Goal: Information Seeking & Learning: Understand process/instructions

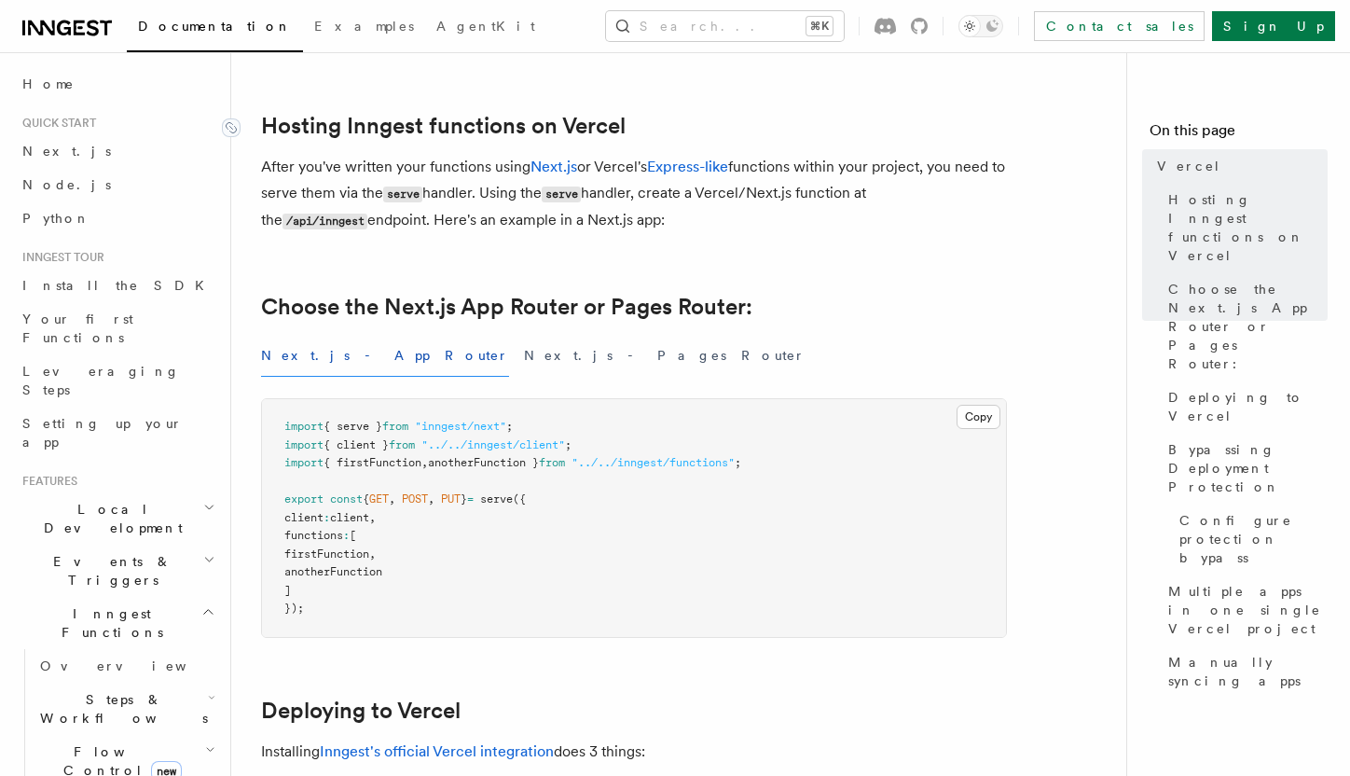
click at [386, 124] on link "Hosting Inngest functions on Vercel" at bounding box center [443, 126] width 365 height 26
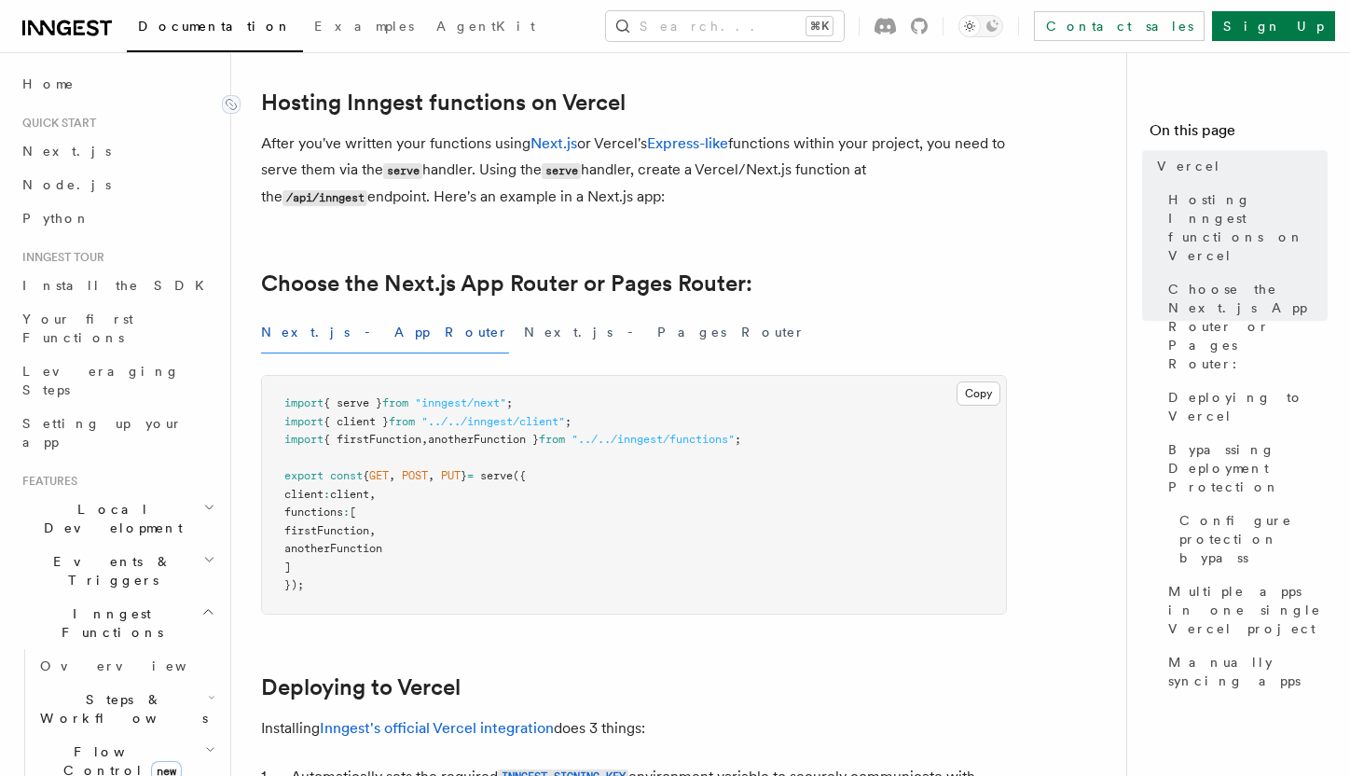
drag, startPoint x: 342, startPoint y: 113, endPoint x: 445, endPoint y: 142, distance: 106.6
click at [445, 142] on p "After you've written your functions using Next.js or Vercel's Express-like func…" at bounding box center [634, 171] width 746 height 80
click at [356, 285] on link "Choose the Next.js App Router or Pages Router:" at bounding box center [506, 283] width 491 height 26
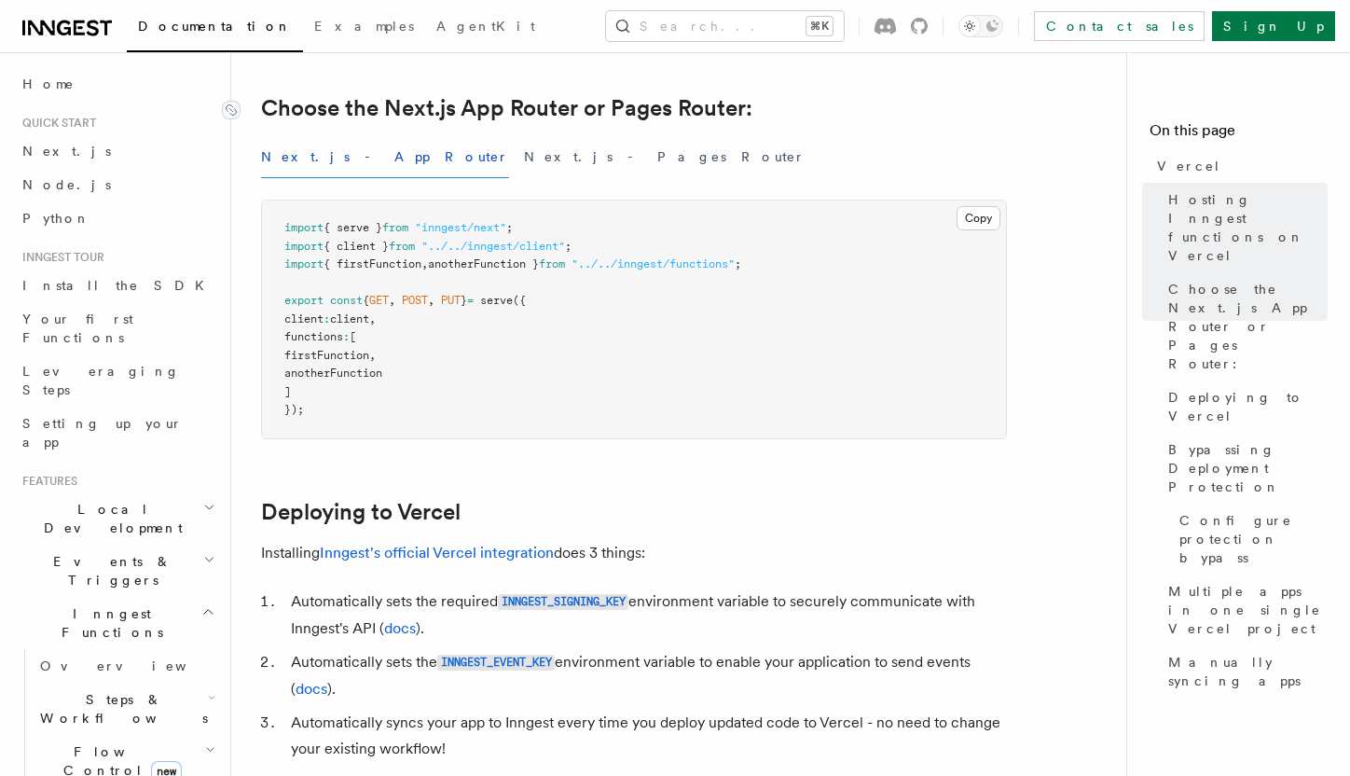
scroll to position [450, 0]
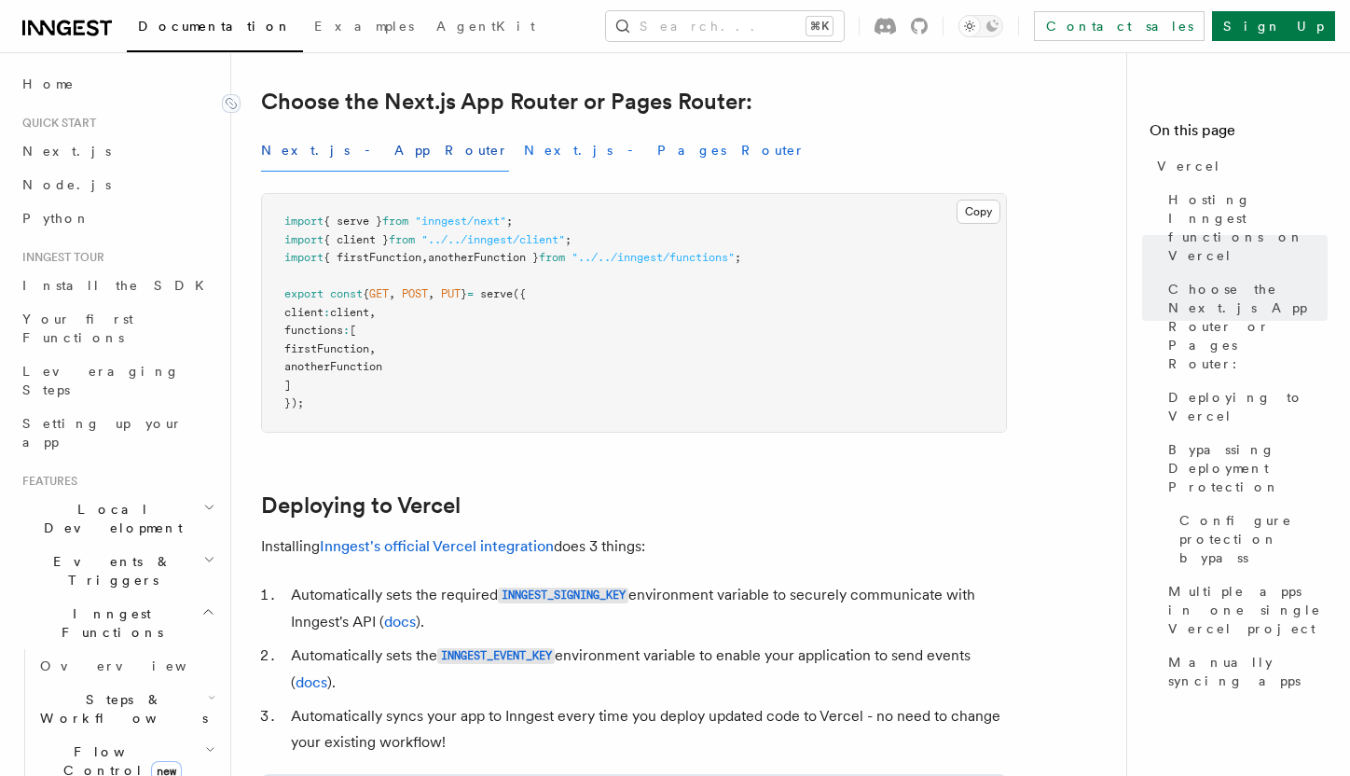
click at [524, 143] on button "Next.js - Pages Router" at bounding box center [665, 151] width 282 height 42
click at [342, 144] on button "Next.js - App Router" at bounding box center [385, 151] width 248 height 42
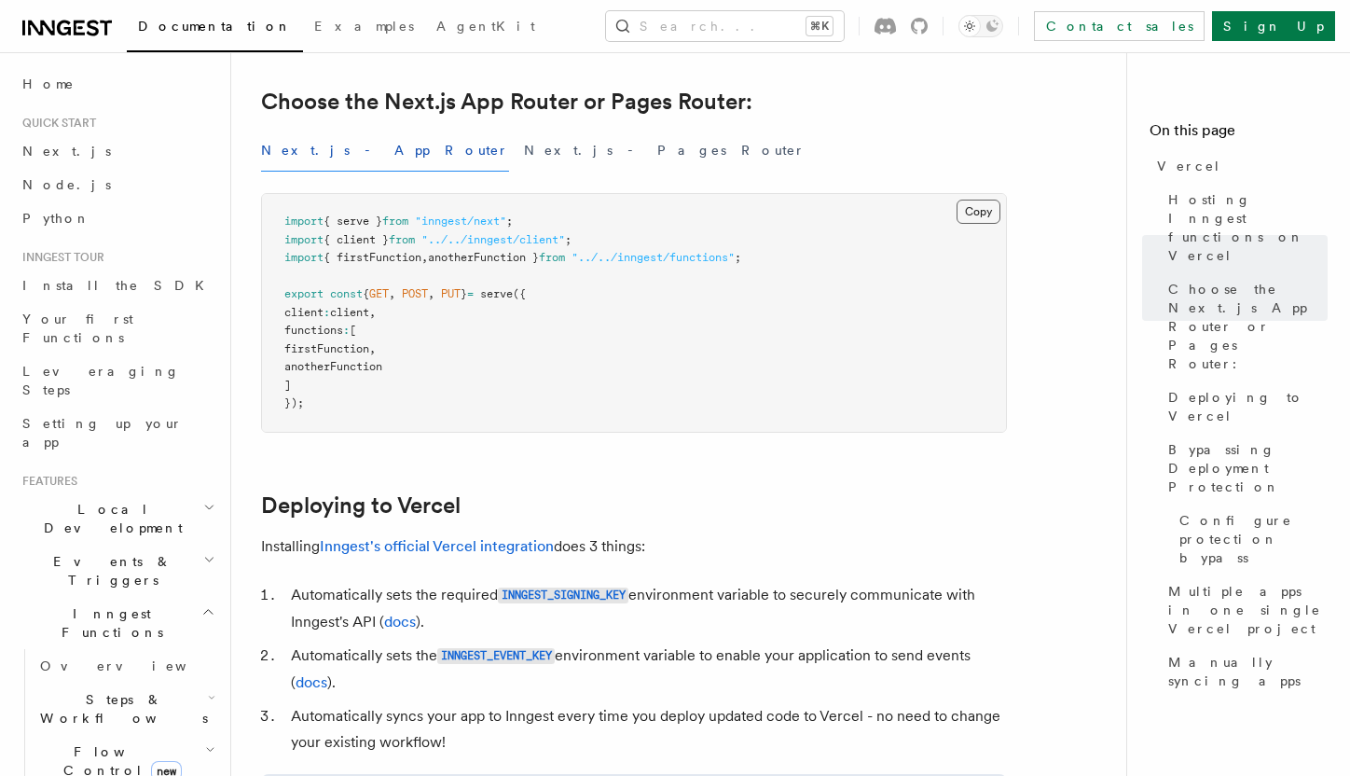
click at [977, 220] on button "Copy Copied" at bounding box center [979, 212] width 44 height 24
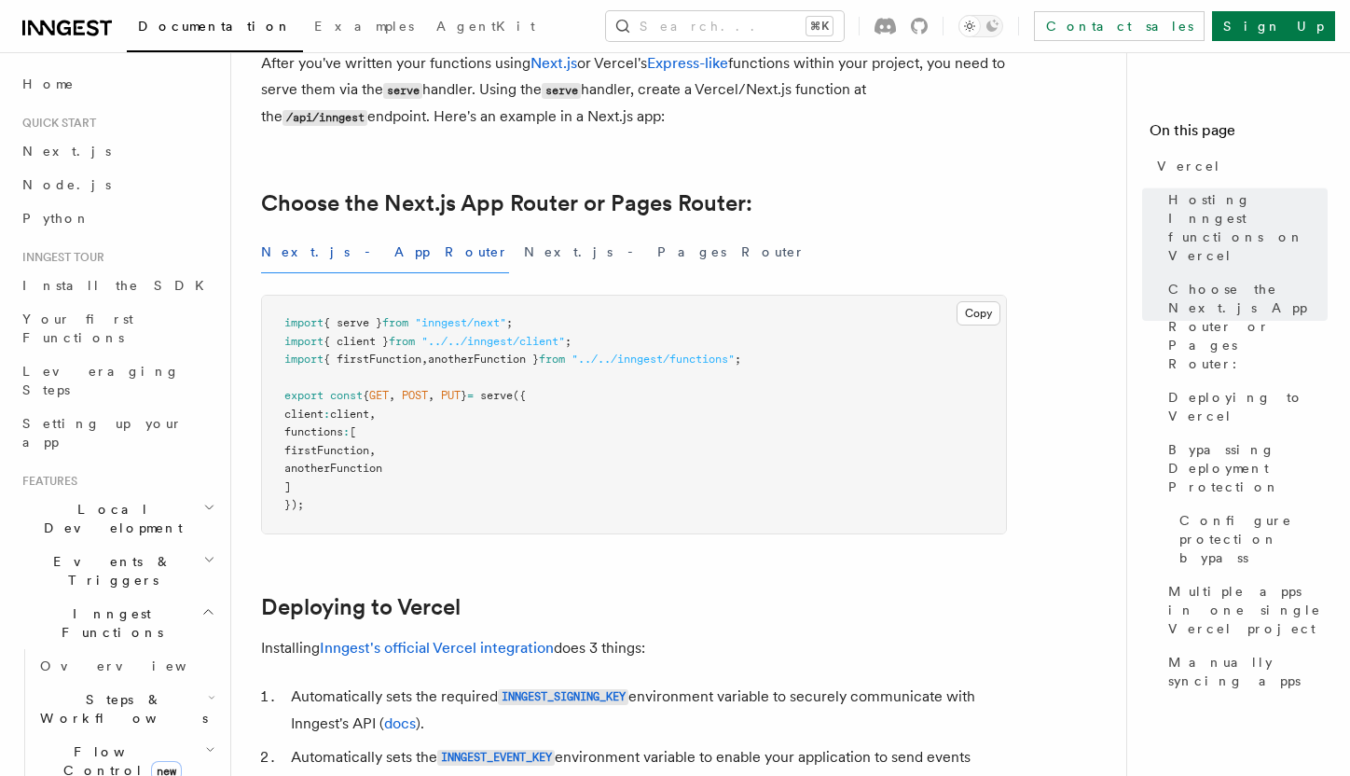
scroll to position [291, 0]
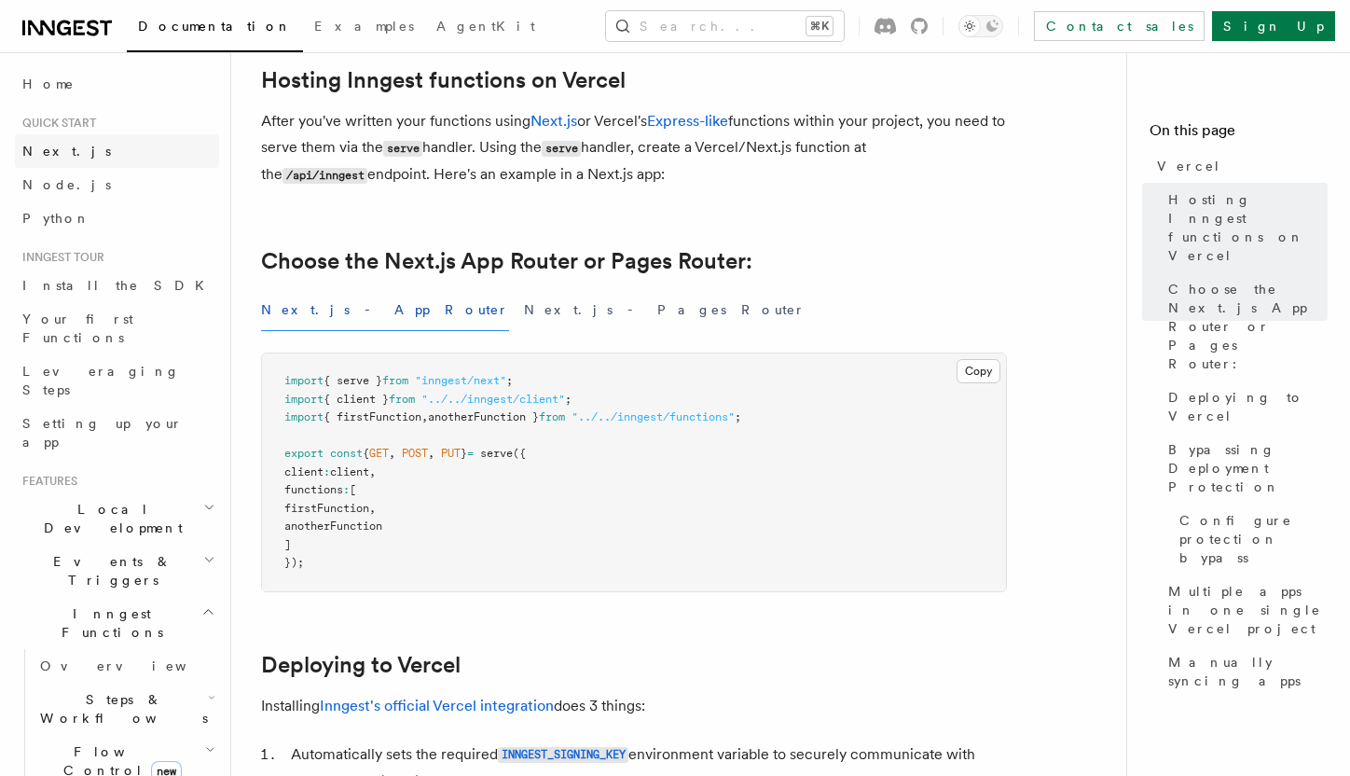
click at [79, 153] on link "Next.js" at bounding box center [117, 151] width 204 height 34
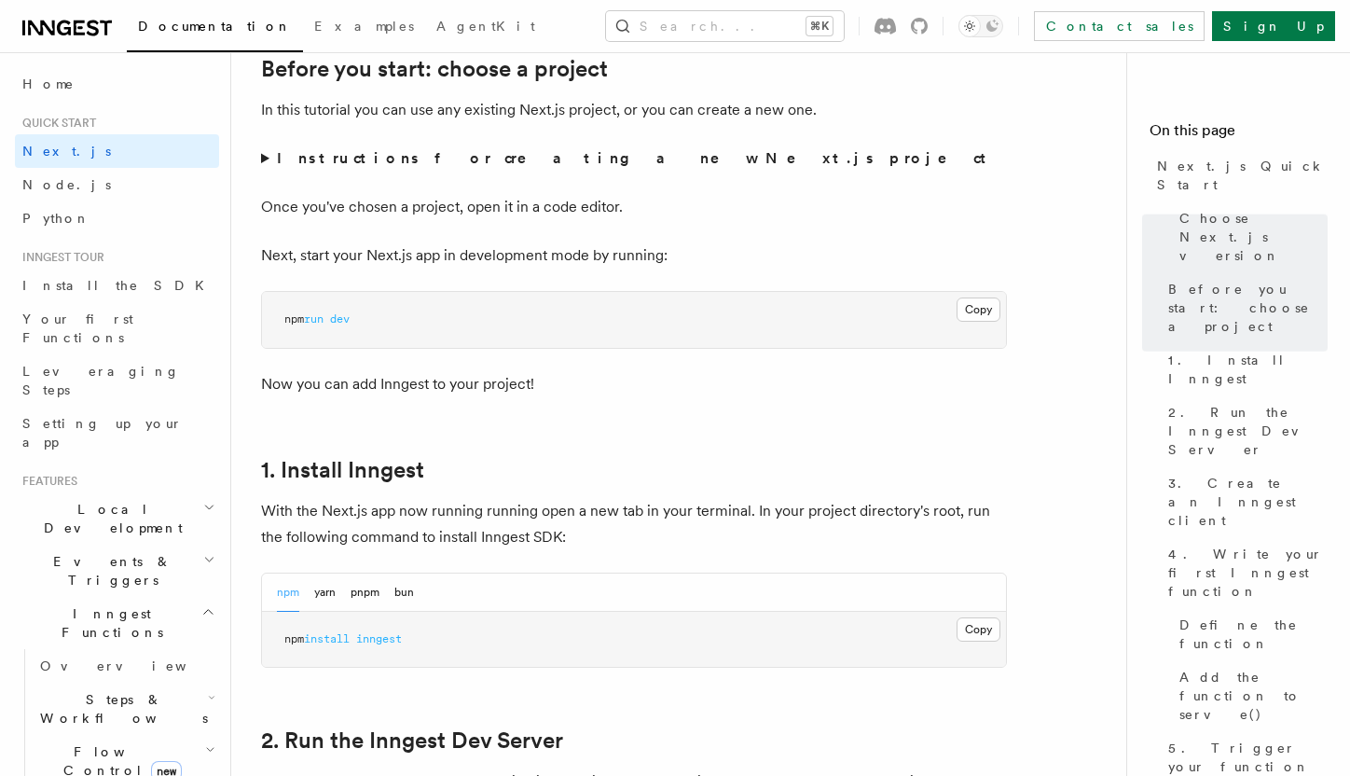
scroll to position [659, 0]
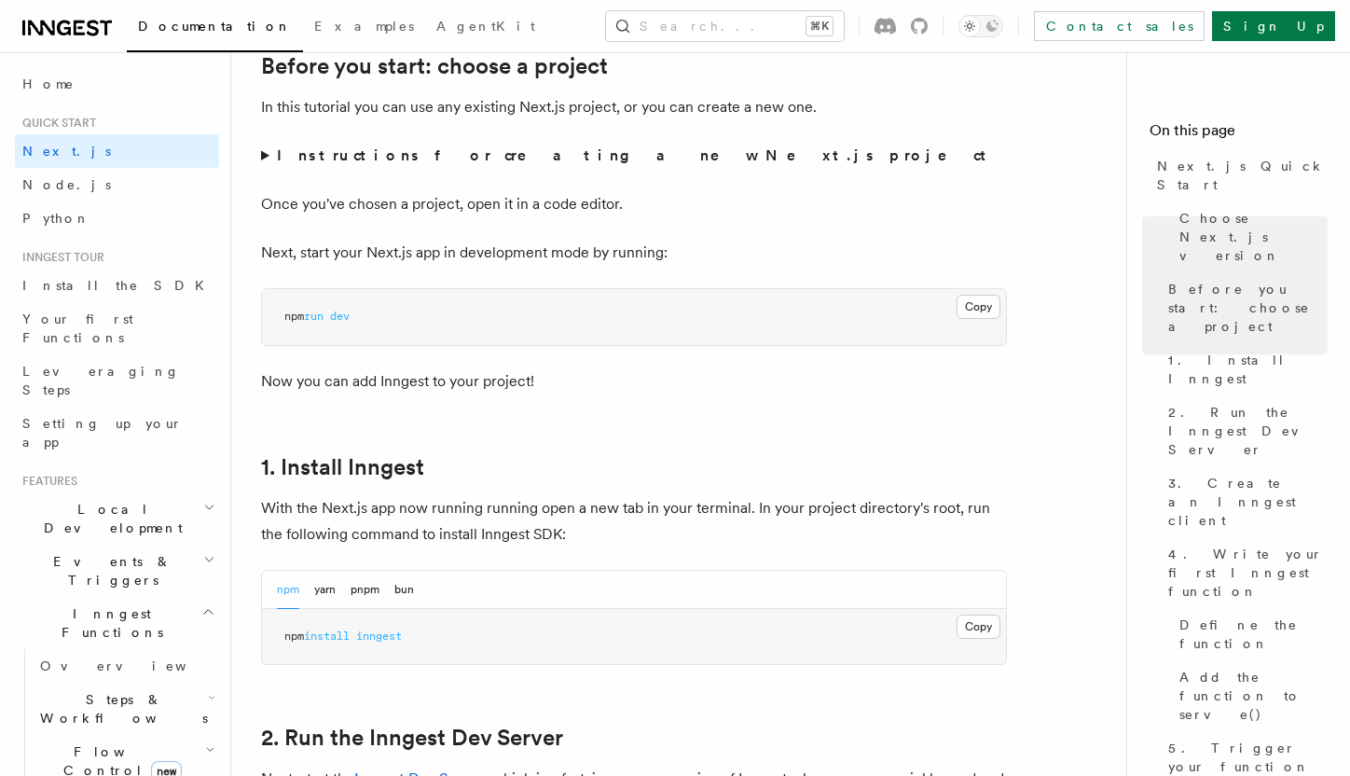
click at [449, 378] on p "Now you can add Inngest to your project!" at bounding box center [634, 381] width 746 height 26
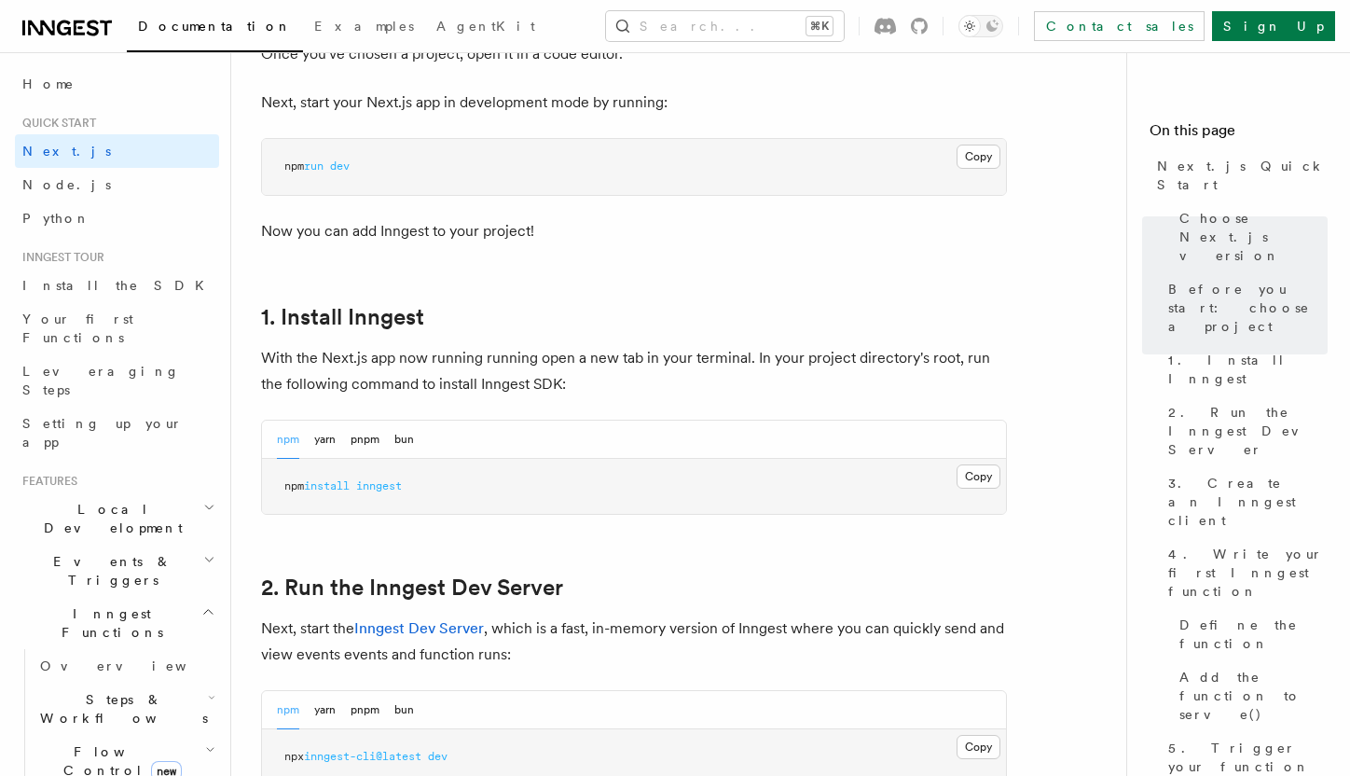
scroll to position [920, 0]
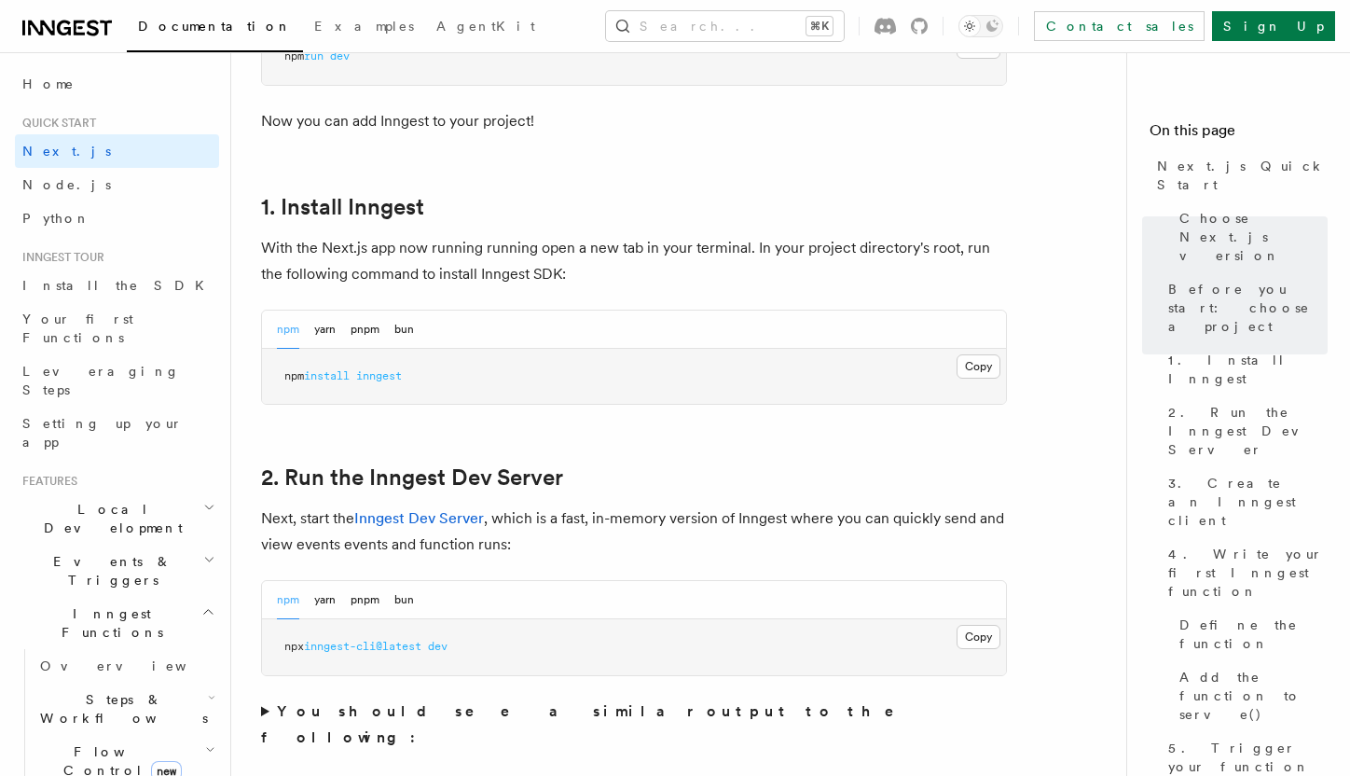
click at [486, 252] on p "With the Next.js app now running running open a new tab in your terminal. In yo…" at bounding box center [634, 261] width 746 height 52
click at [319, 325] on button "yarn" at bounding box center [324, 330] width 21 height 38
click at [964, 368] on button "Copy Copied" at bounding box center [979, 366] width 44 height 24
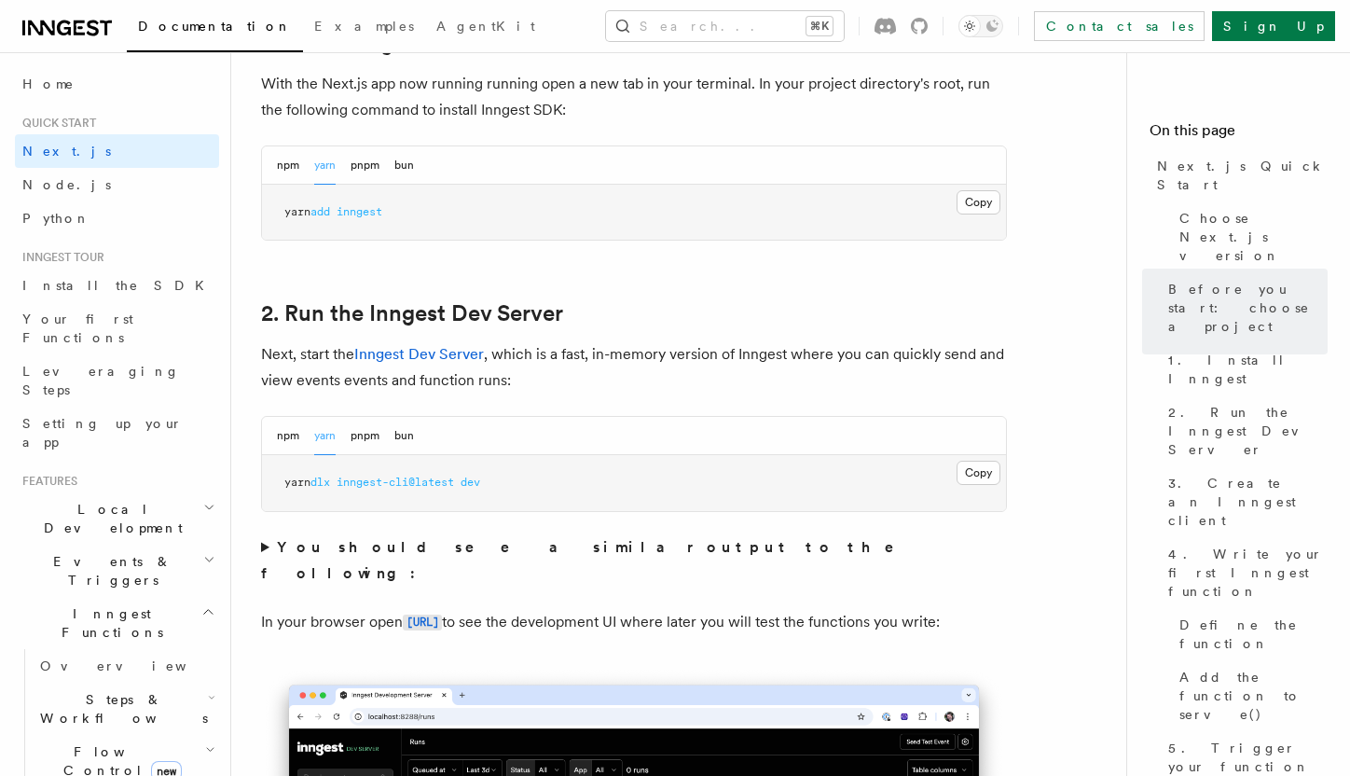
scroll to position [1088, 0]
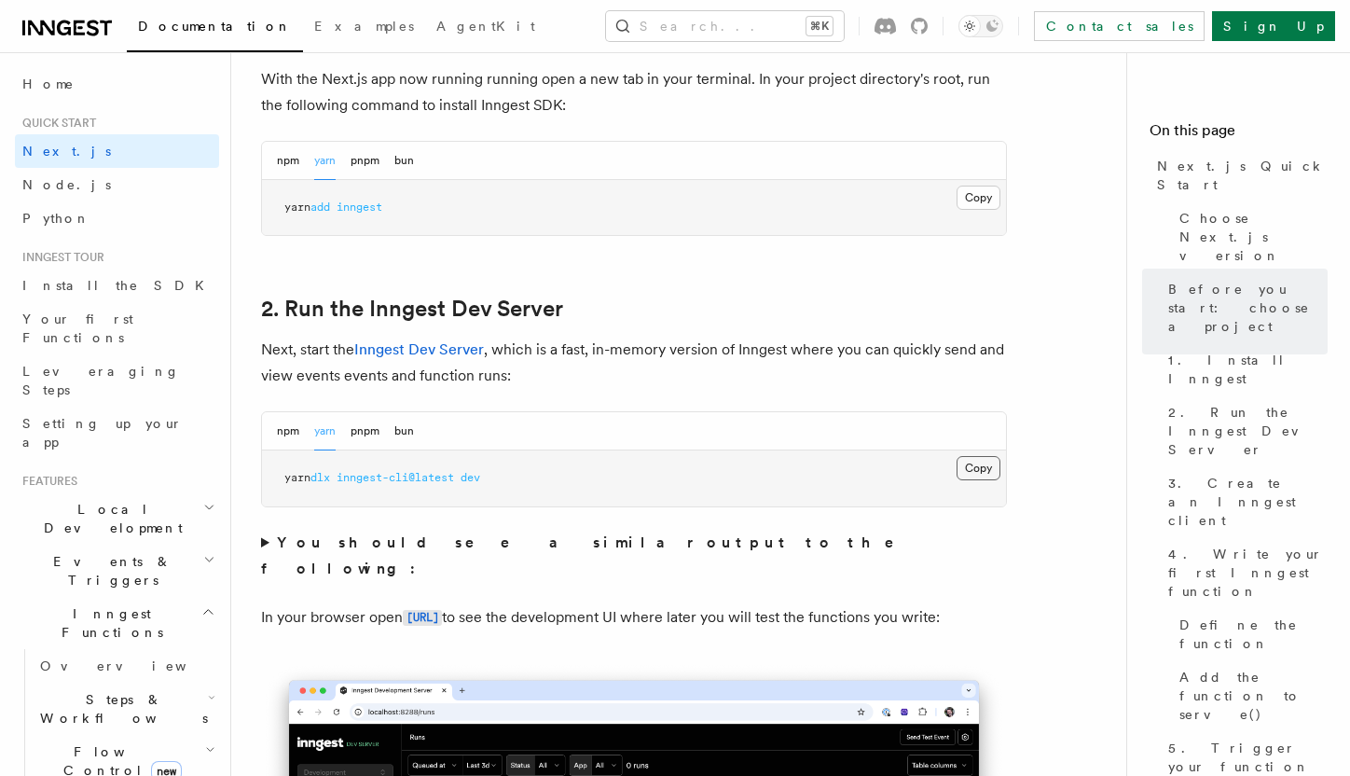
click at [961, 471] on button "Copy Copied" at bounding box center [979, 468] width 44 height 24
click at [466, 499] on pre "yarn dlx inngest-cli@latest dev" at bounding box center [634, 478] width 744 height 56
click at [291, 440] on button "npm" at bounding box center [288, 431] width 22 height 38
click at [318, 437] on button "yarn" at bounding box center [324, 431] width 21 height 38
click at [289, 435] on button "npm" at bounding box center [288, 431] width 22 height 38
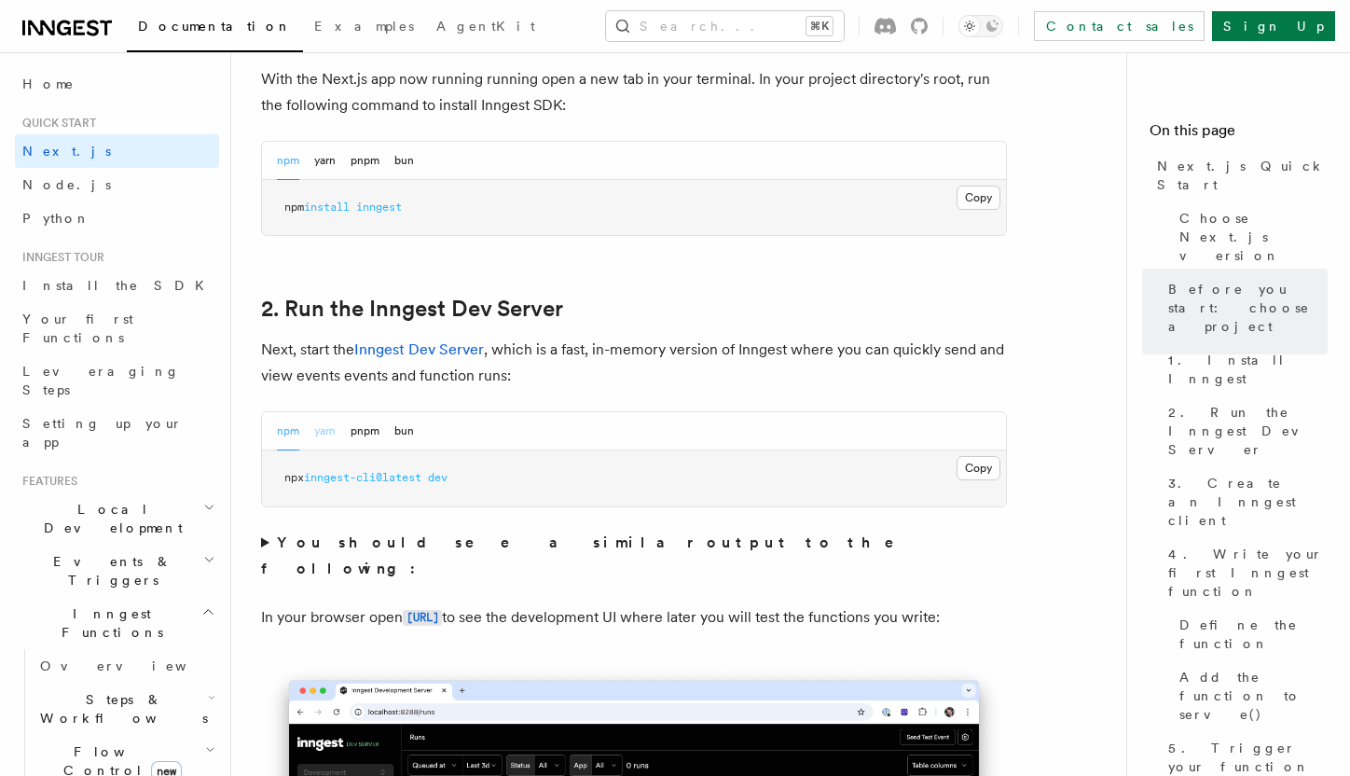
click at [315, 435] on button "yarn" at bounding box center [324, 431] width 21 height 38
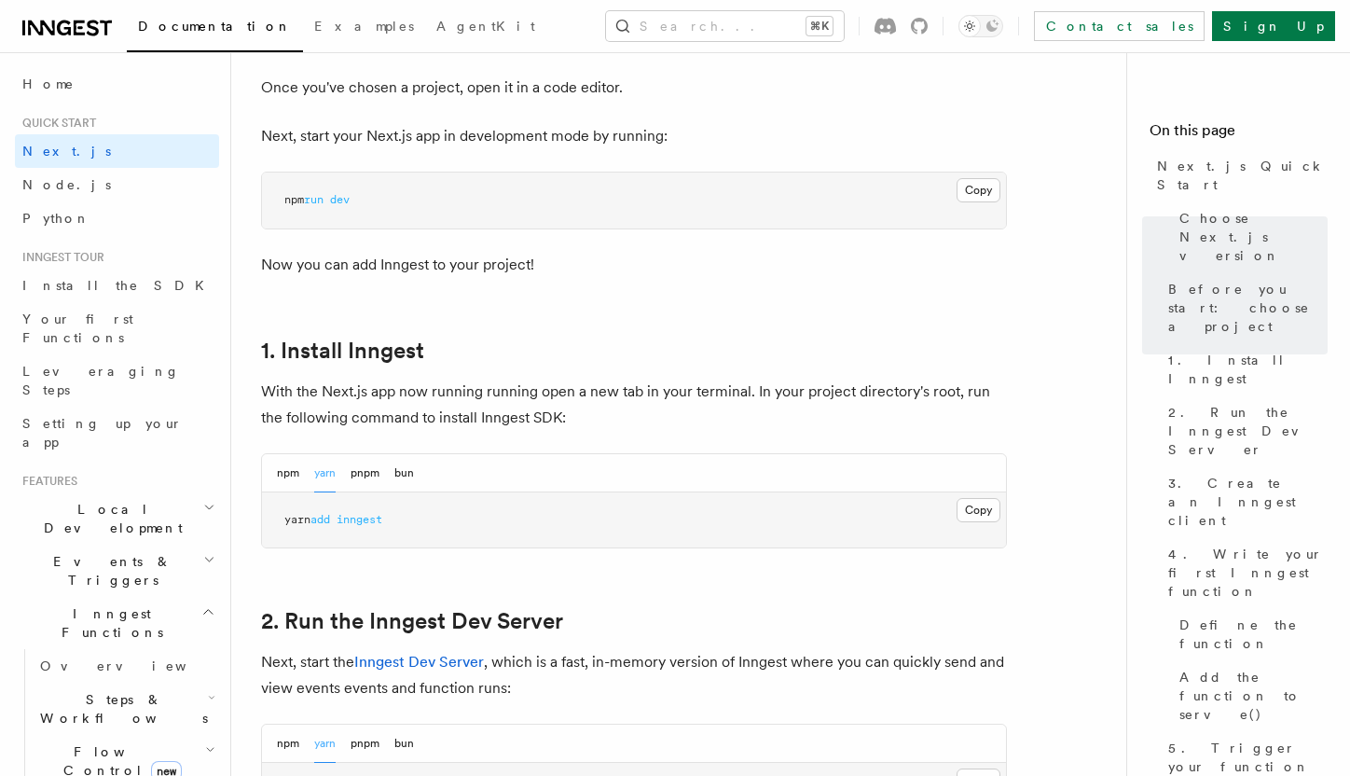
scroll to position [772, 0]
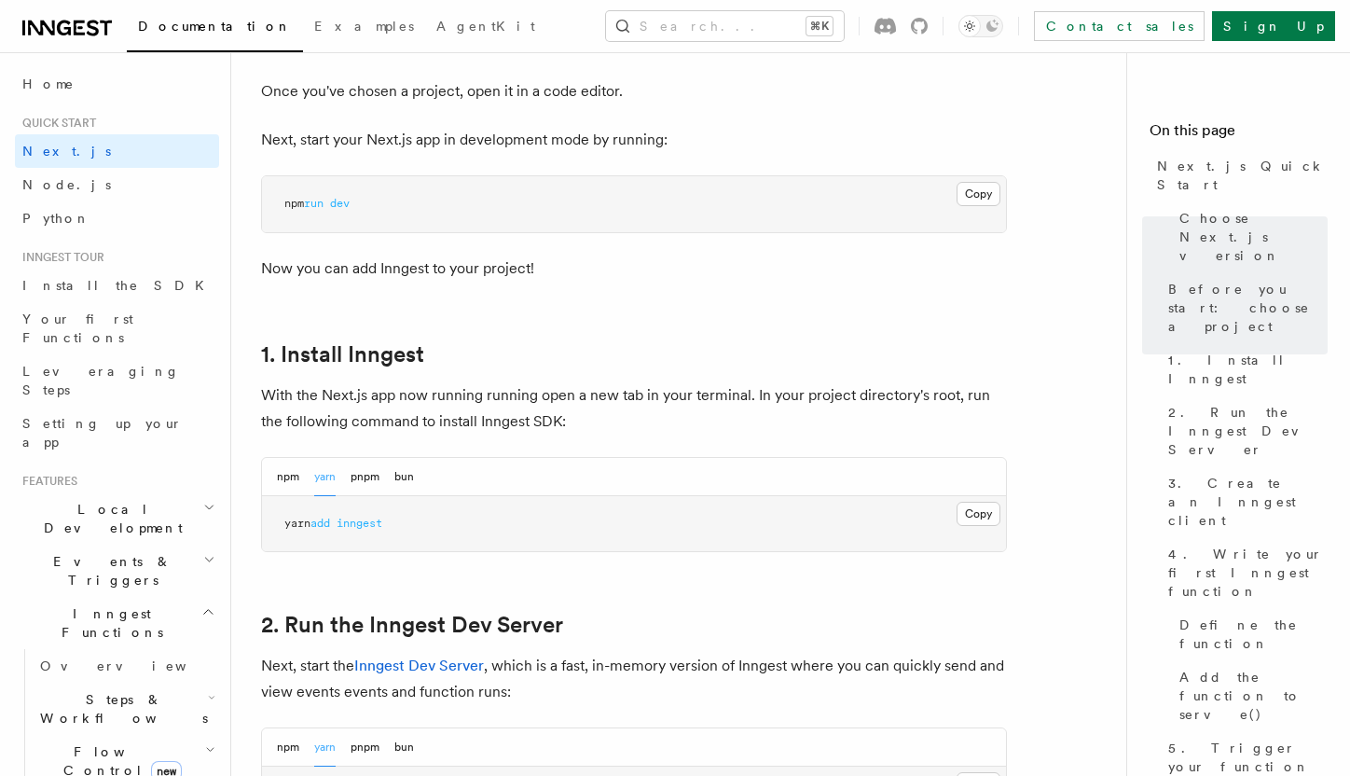
drag, startPoint x: 279, startPoint y: 202, endPoint x: 271, endPoint y: 190, distance: 14.2
click at [271, 190] on pre "npm run dev" at bounding box center [634, 204] width 744 height 56
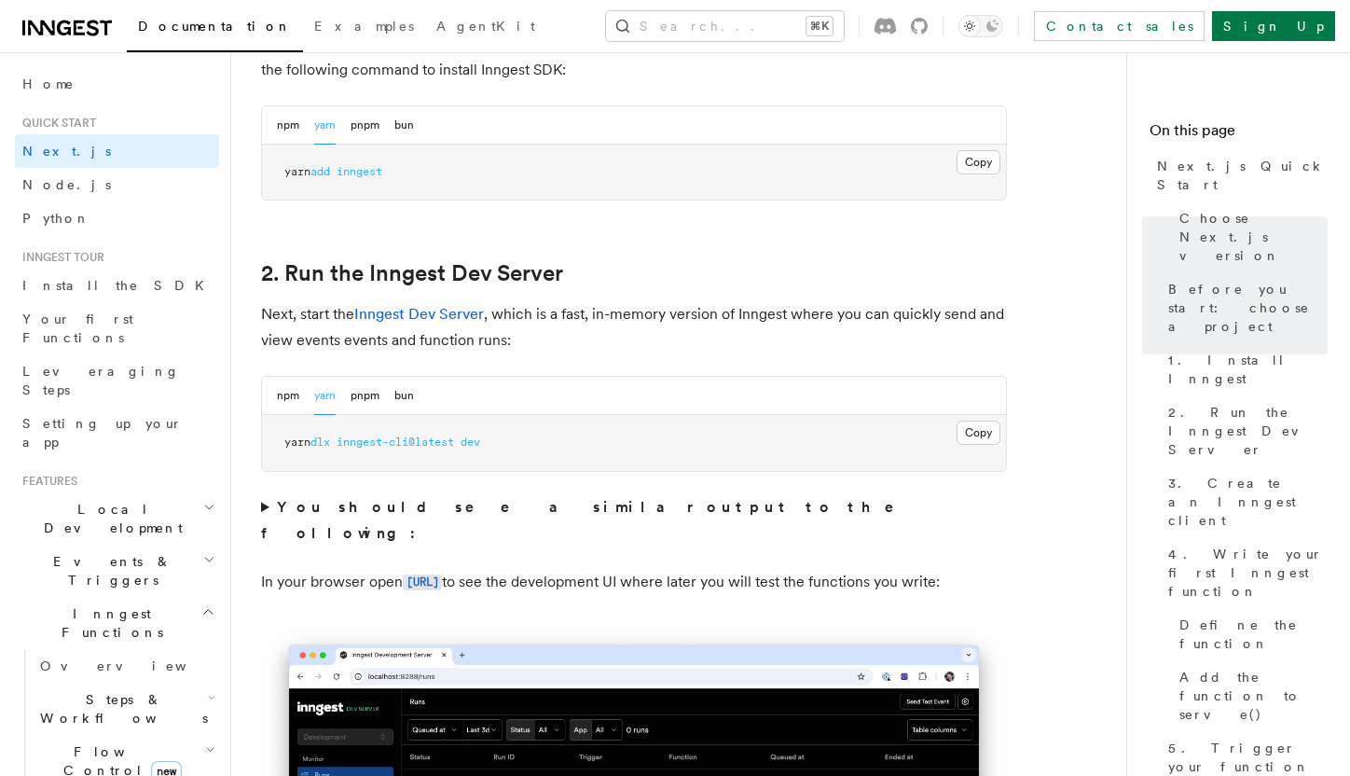
scroll to position [1141, 0]
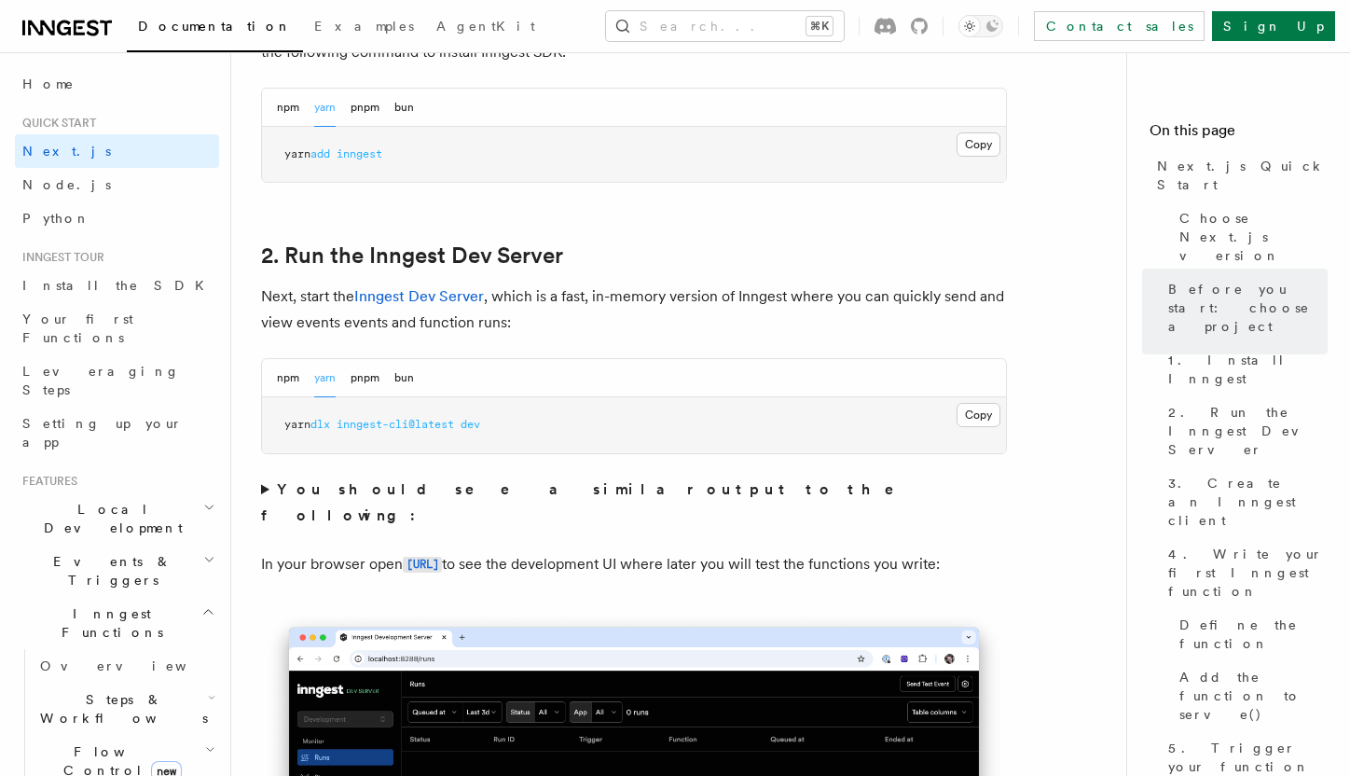
click at [964, 422] on button "Copy Copied" at bounding box center [979, 415] width 44 height 24
click at [285, 384] on button "npm" at bounding box center [288, 378] width 22 height 38
drag, startPoint x: 281, startPoint y: 426, endPoint x: 493, endPoint y: 433, distance: 212.7
click at [493, 433] on pre "npx inngest-cli@latest dev" at bounding box center [634, 425] width 744 height 56
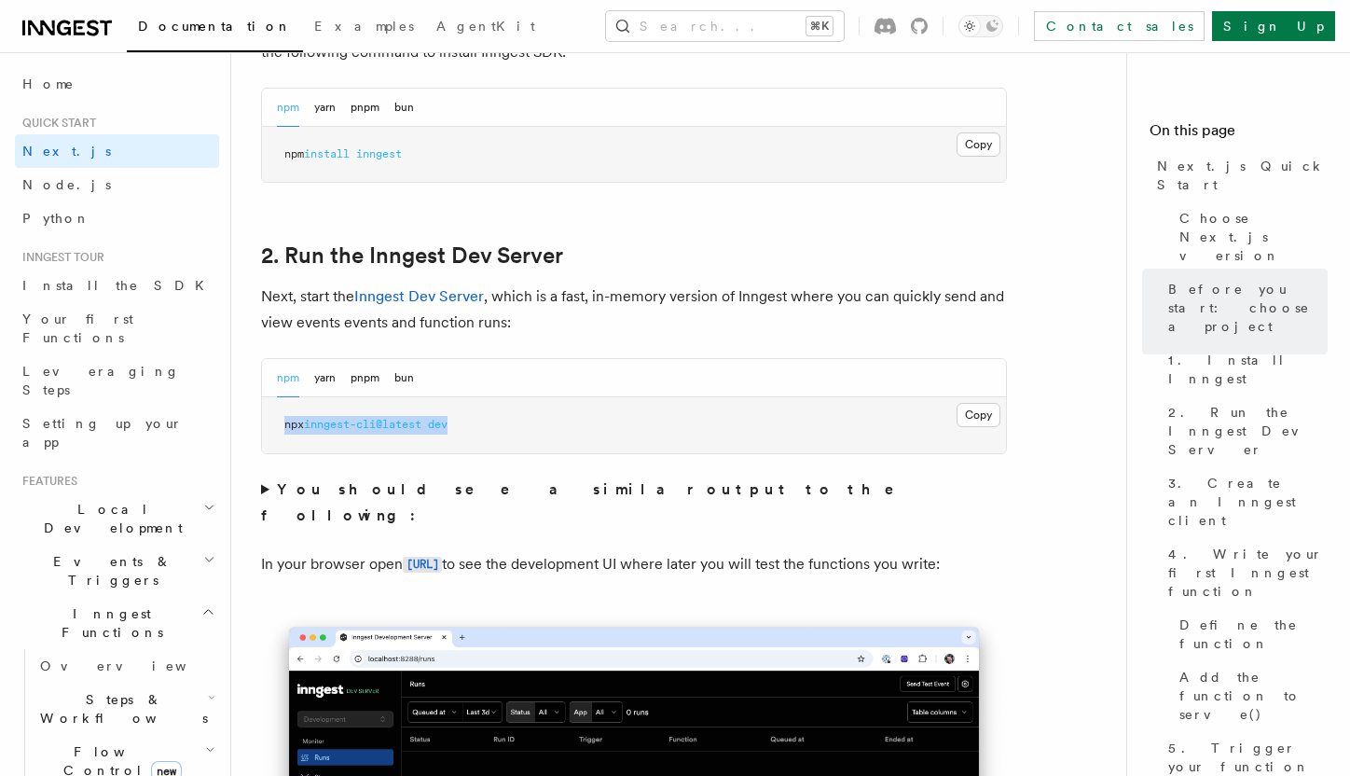
copy span "npx inngest-cli@latest dev"
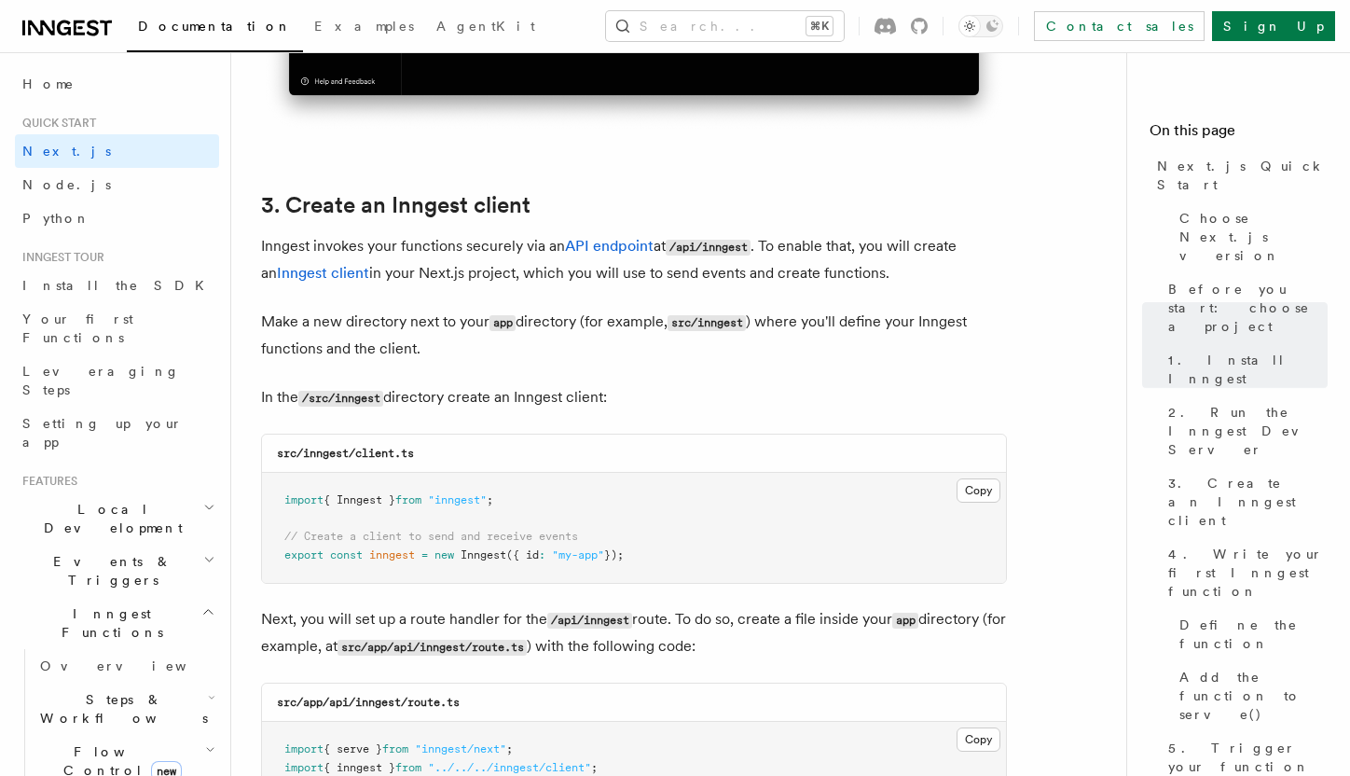
scroll to position [2088, 0]
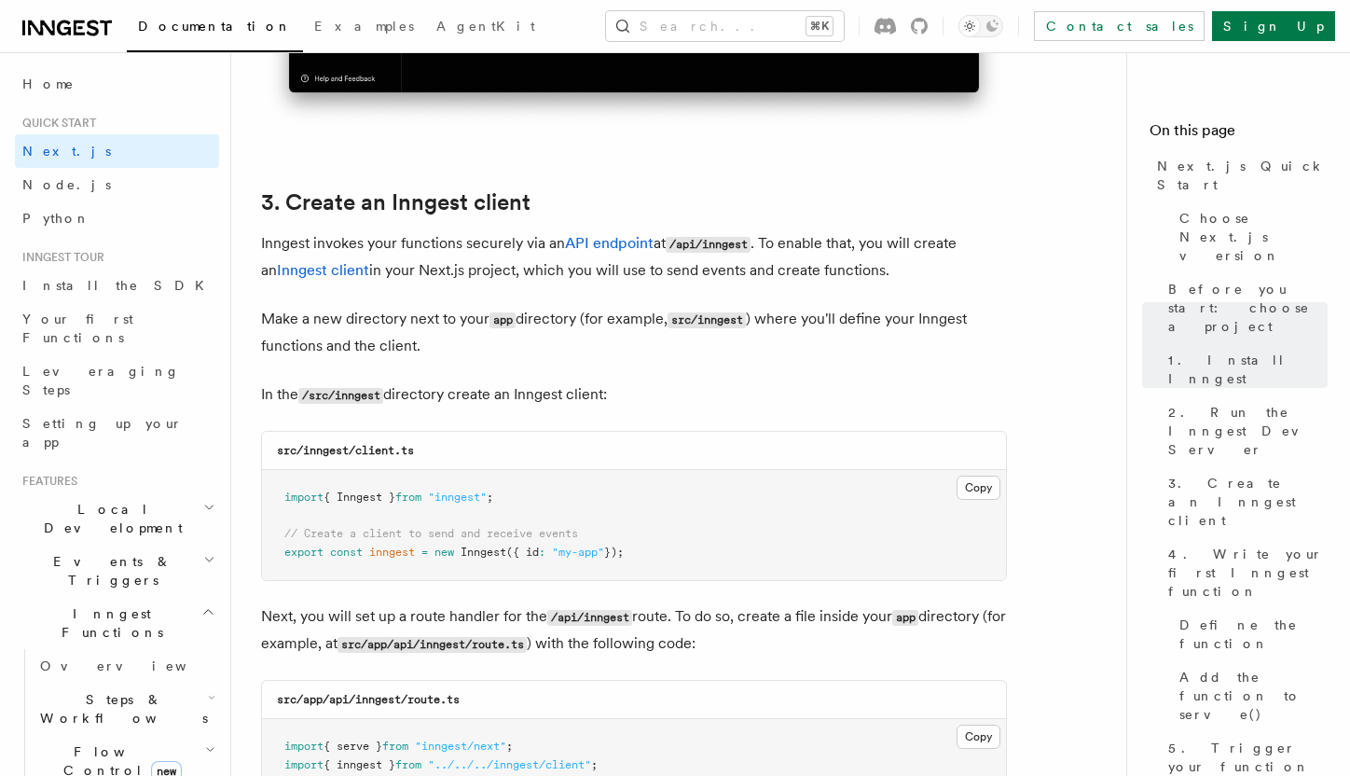
click at [371, 401] on code "/src/inngest" at bounding box center [340, 396] width 85 height 16
copy code "inngest"
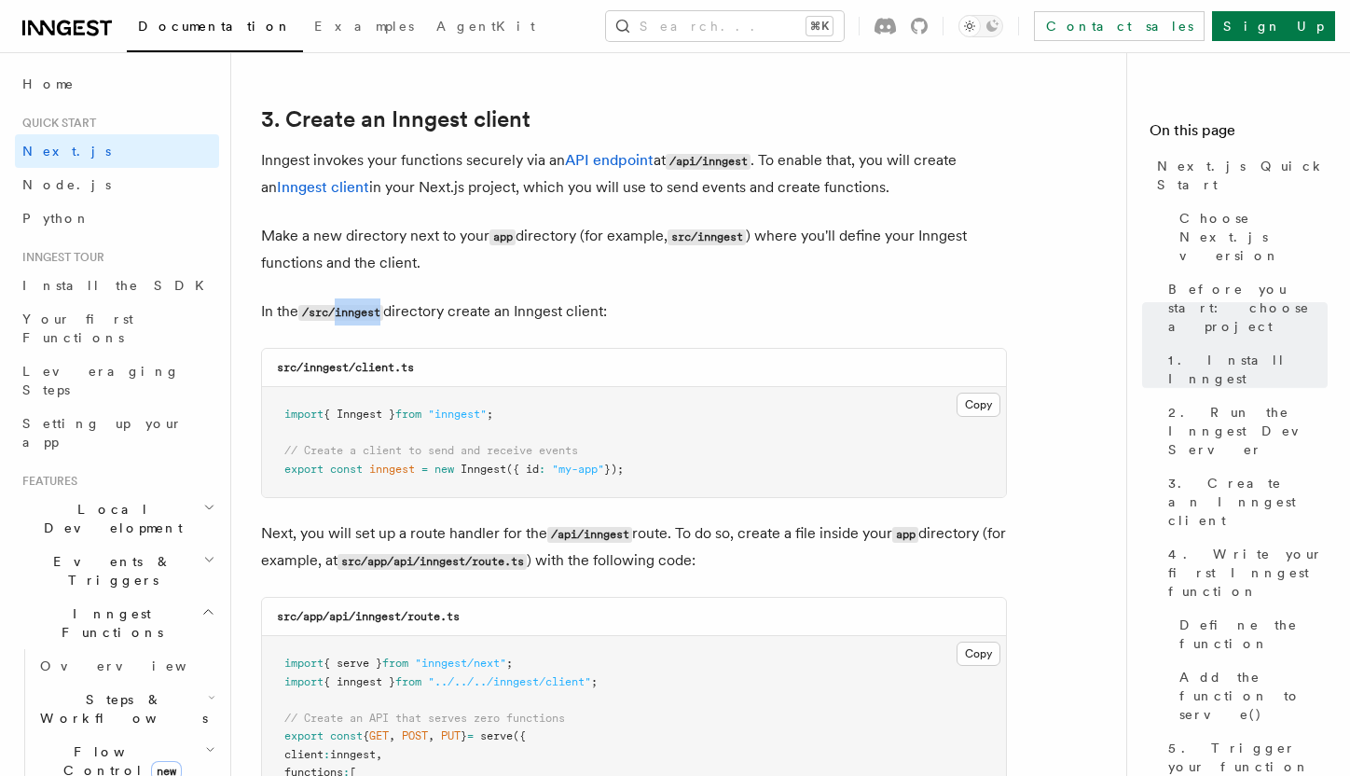
scroll to position [2173, 0]
drag, startPoint x: 356, startPoint y: 370, endPoint x: 438, endPoint y: 370, distance: 82.1
click at [438, 370] on div "src/inngest/client.ts" at bounding box center [634, 366] width 744 height 38
copy code "client.ts"
click at [974, 400] on button "Copy Copied" at bounding box center [979, 403] width 44 height 24
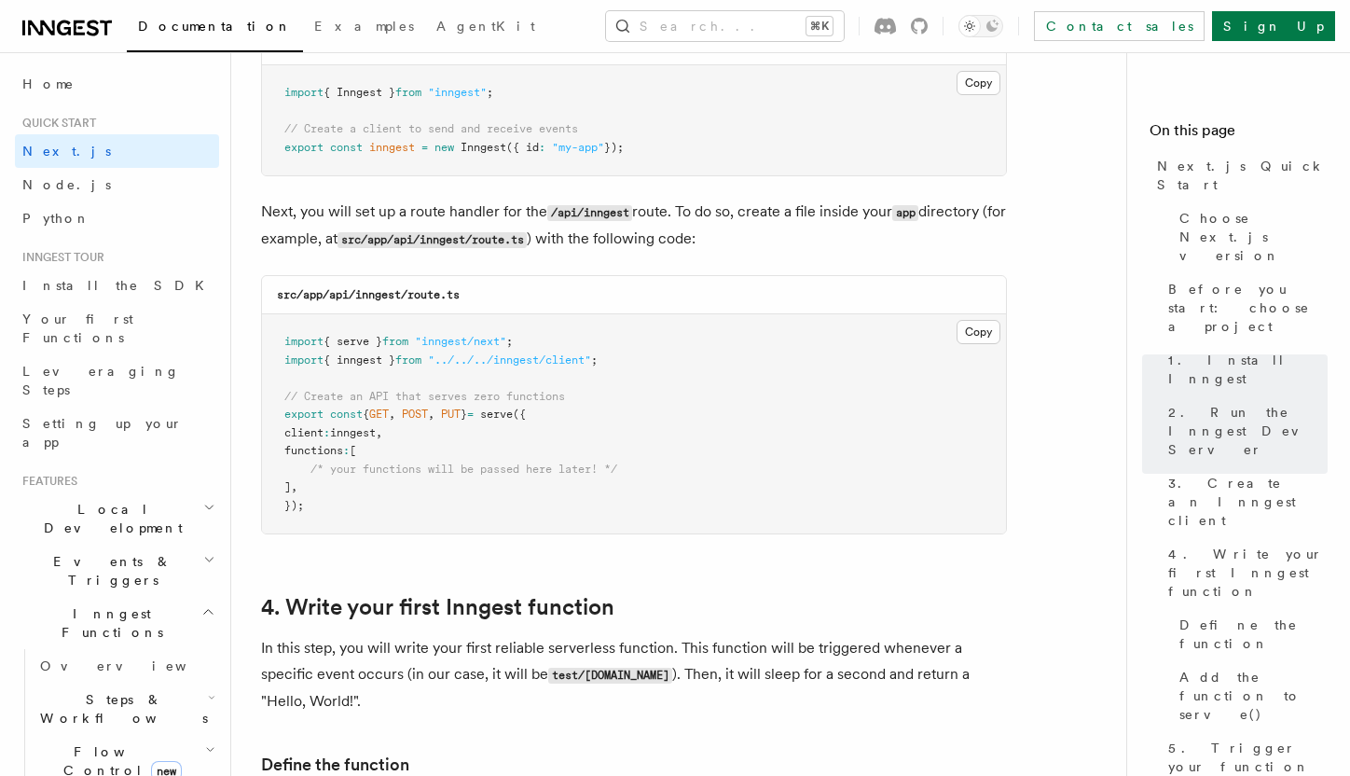
scroll to position [2496, 0]
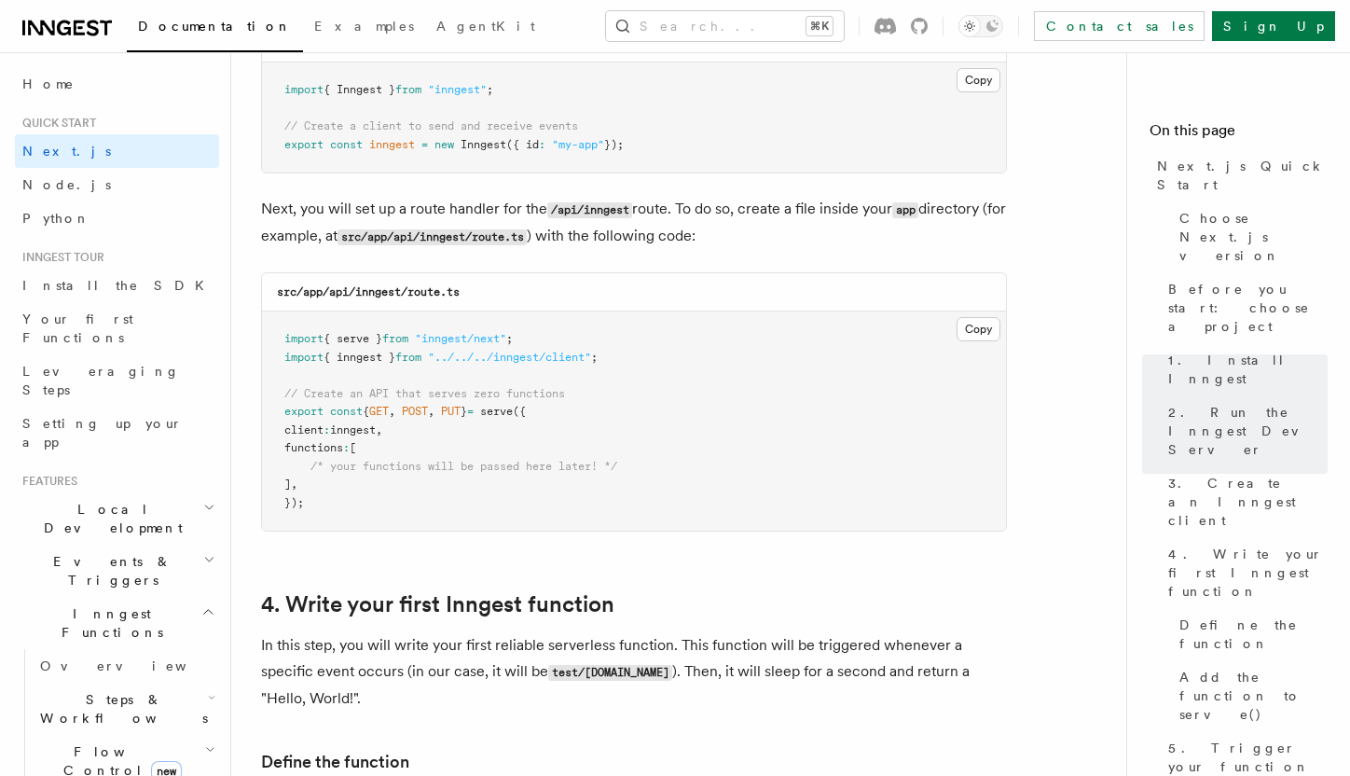
click at [378, 290] on code "src/app/api/inngest/route.ts" at bounding box center [368, 291] width 183 height 13
copy code "inngest"
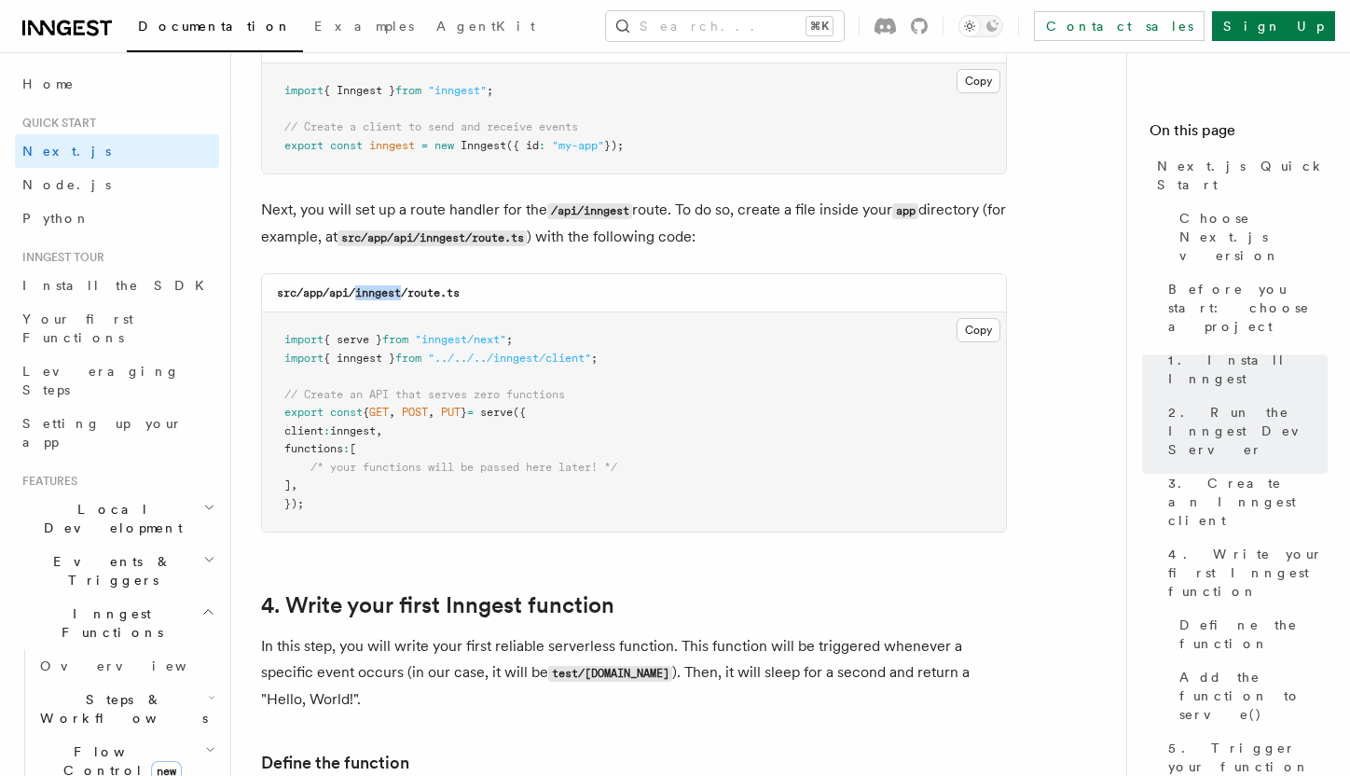
click at [434, 295] on code "src/app/api/inngest/route.ts" at bounding box center [368, 292] width 183 height 13
copy code "route.ts"
click at [961, 330] on button "Copy Copied" at bounding box center [979, 330] width 44 height 24
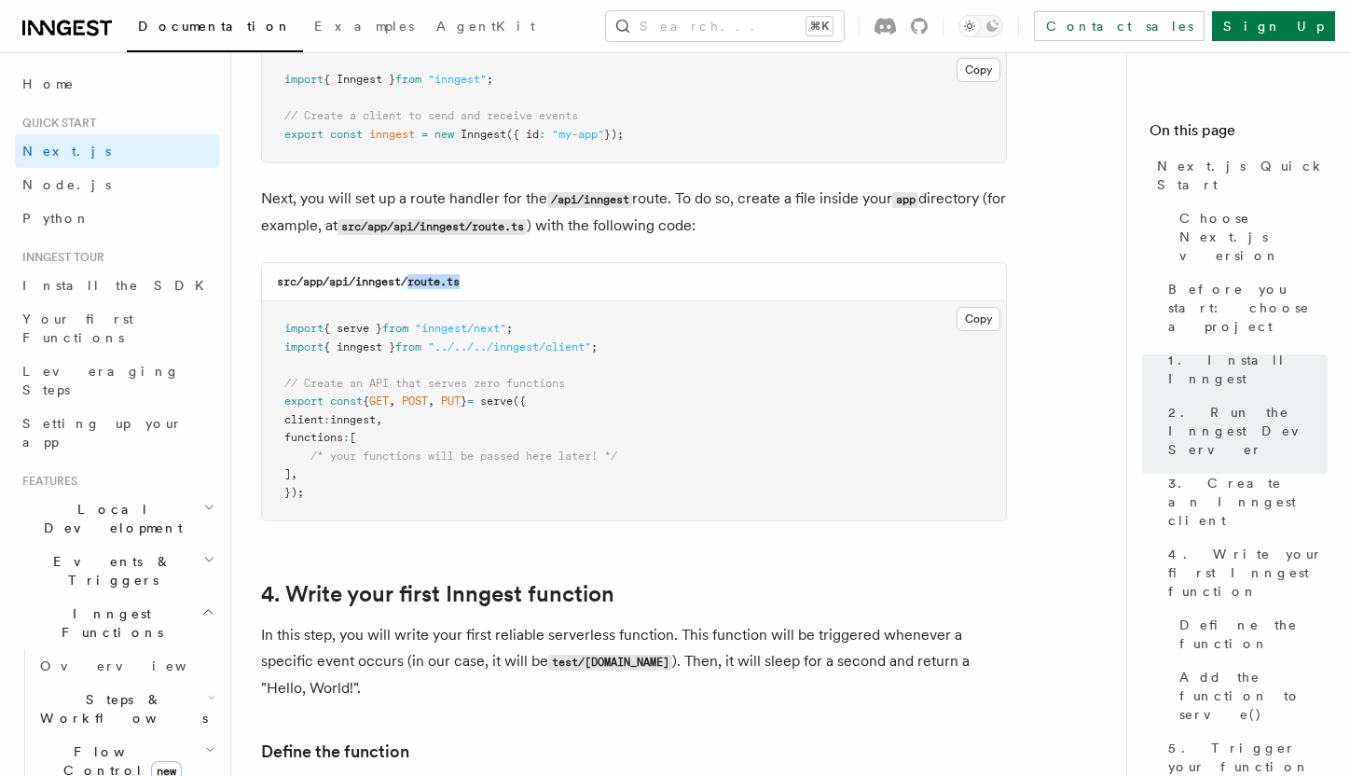
scroll to position [2511, 0]
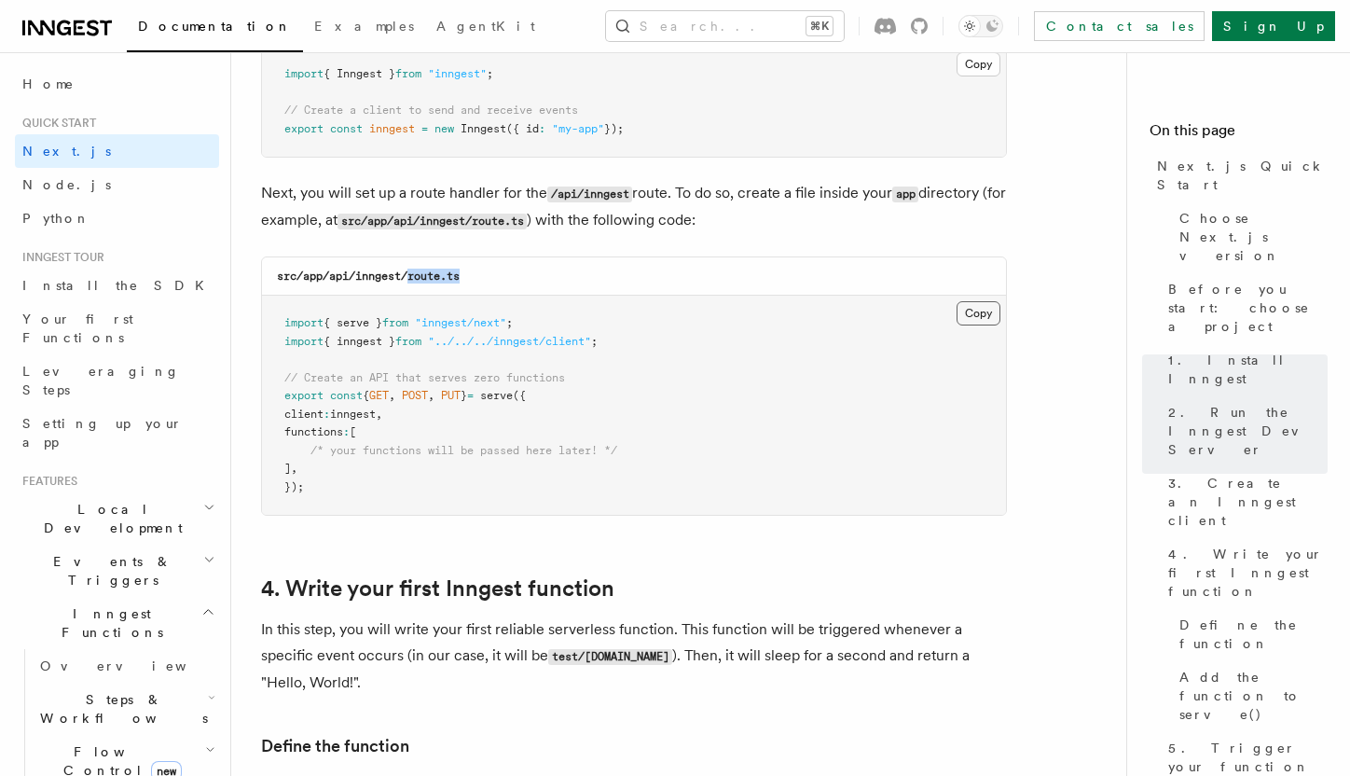
click at [975, 323] on button "Copy Copied" at bounding box center [979, 313] width 44 height 24
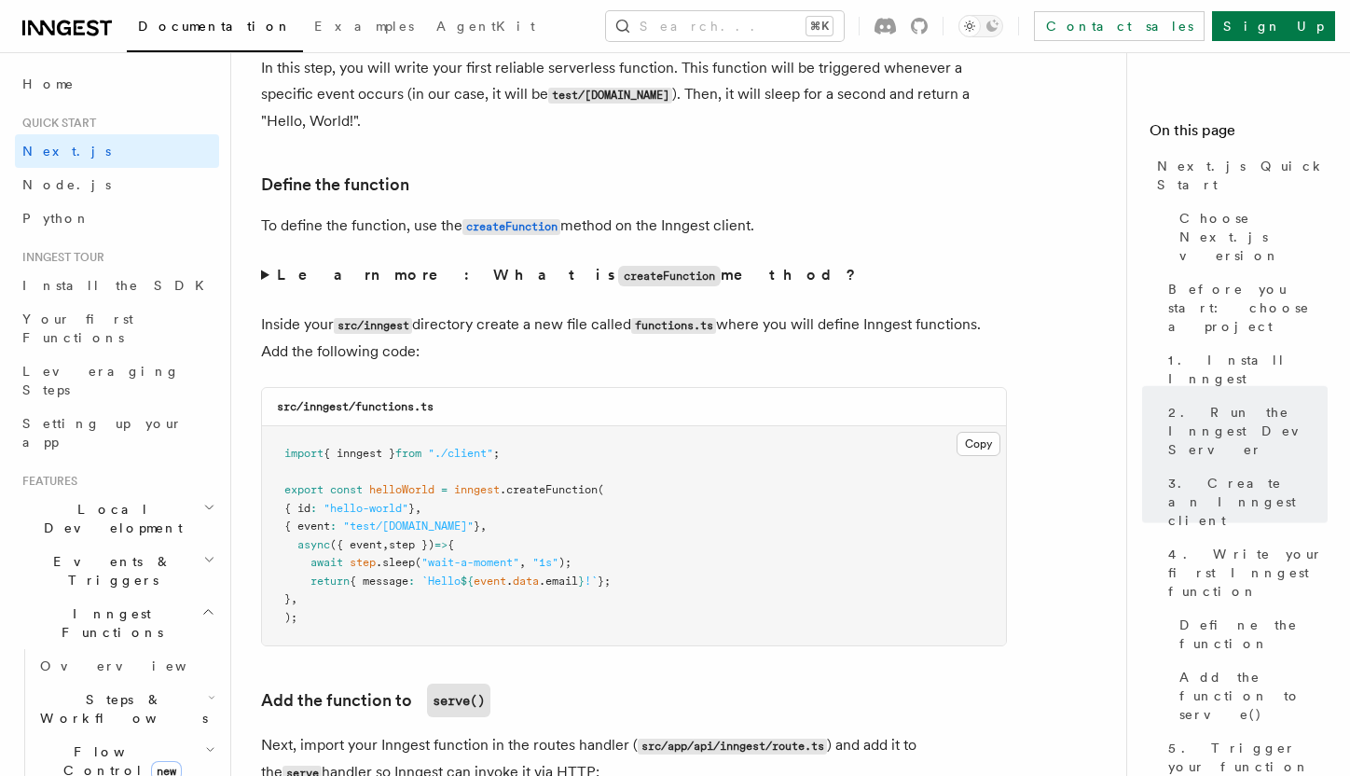
scroll to position [3094, 0]
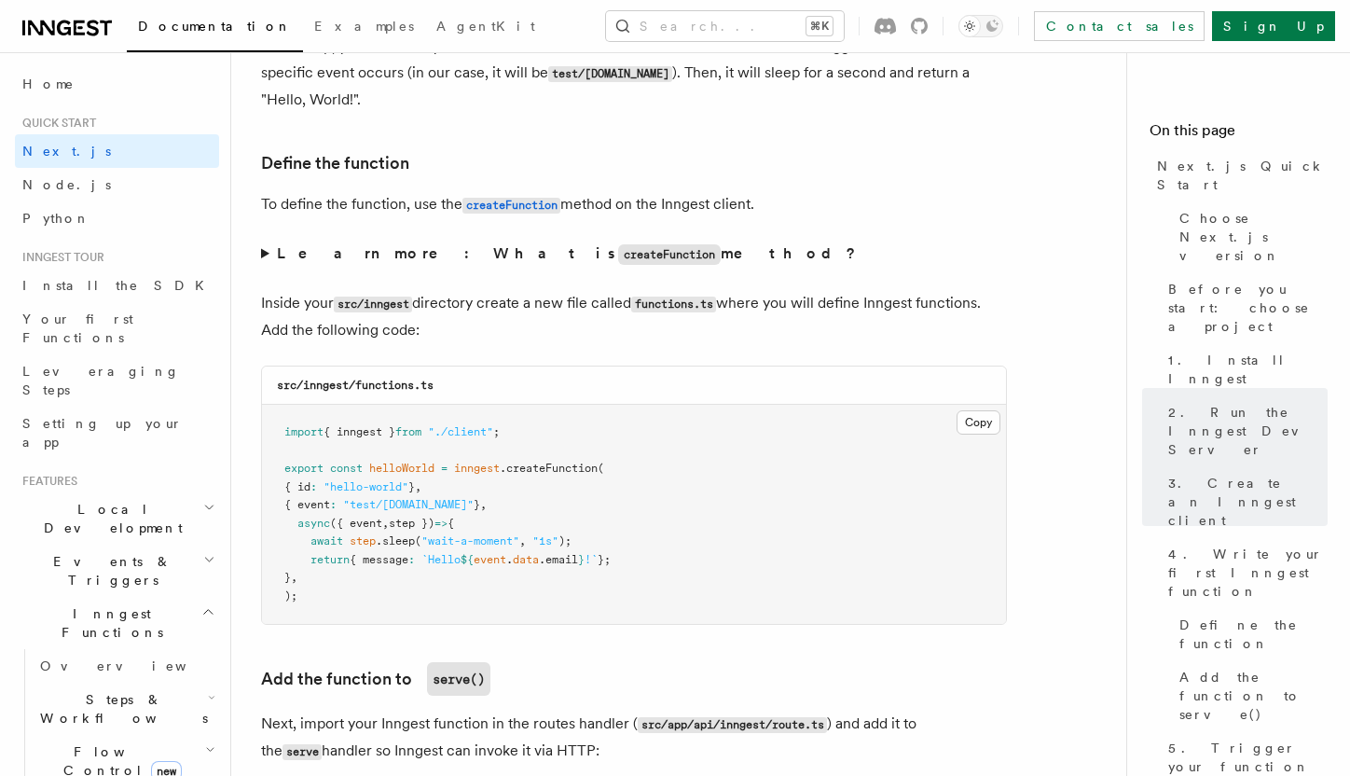
click at [412, 400] on div "src/inngest/functions.ts" at bounding box center [634, 385] width 744 height 38
click at [376, 392] on code "src/inngest/functions.ts" at bounding box center [355, 385] width 157 height 13
copy code "functions.ts"
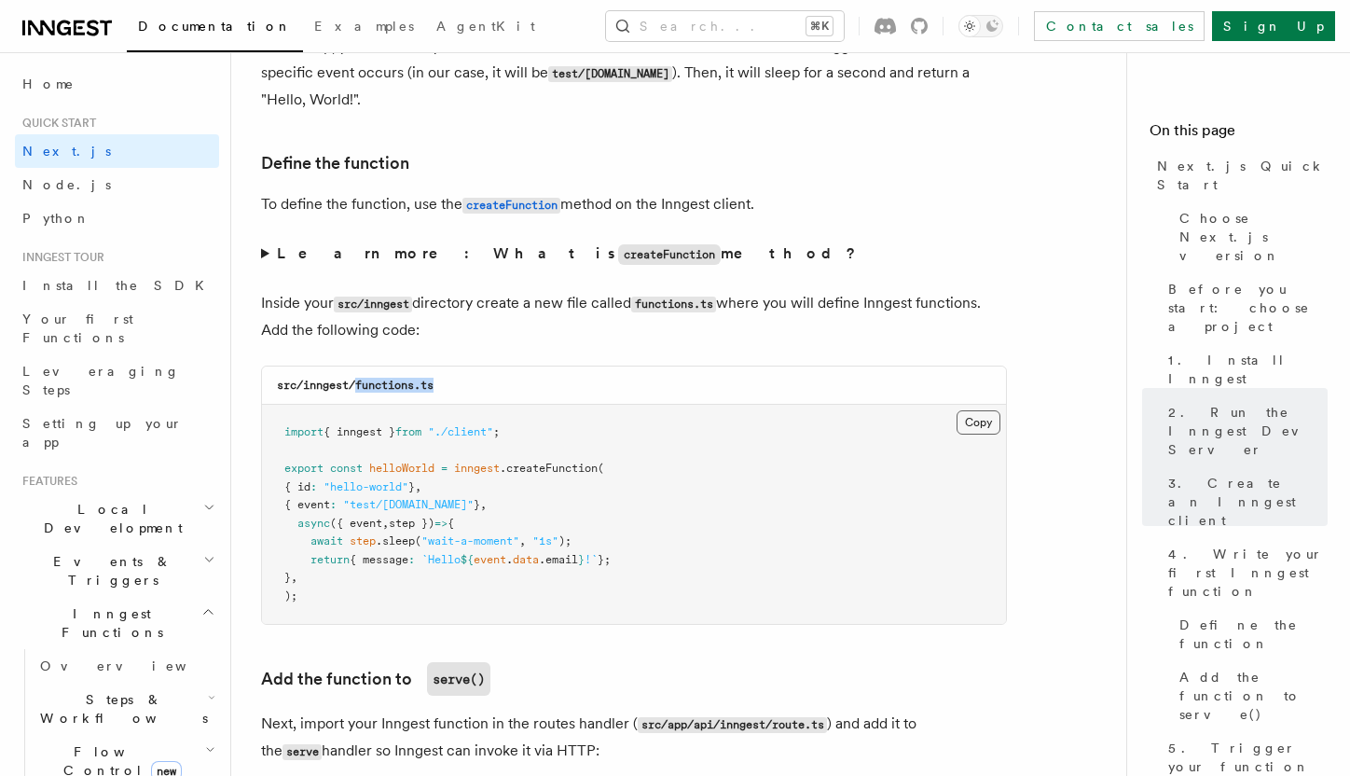
click at [971, 433] on button "Copy Copied" at bounding box center [979, 422] width 44 height 24
click at [830, 494] on pre "import { inngest } from "./client" ; export const helloWorld = inngest .createF…" at bounding box center [634, 514] width 744 height 219
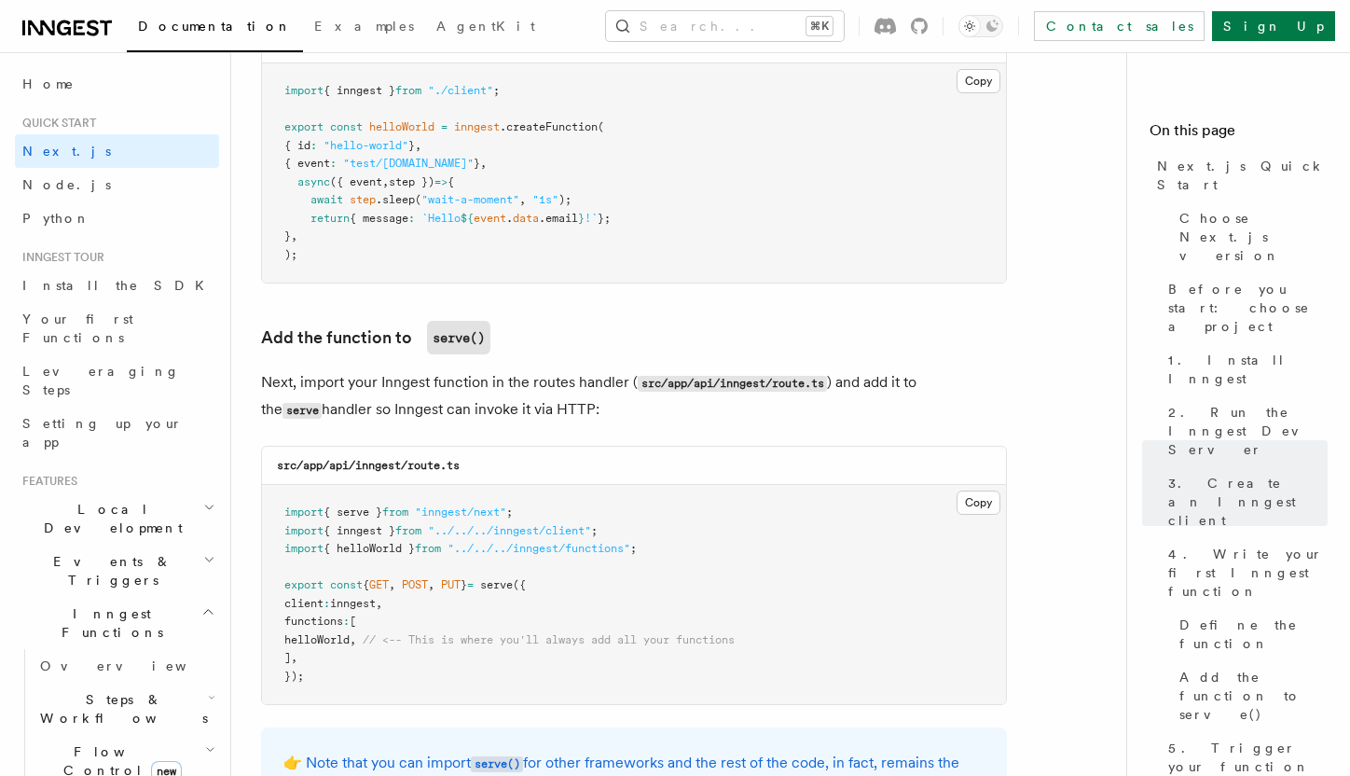
scroll to position [3437, 0]
click at [398, 554] on span "{ helloWorld }" at bounding box center [369, 547] width 91 height 13
drag, startPoint x: 671, startPoint y: 555, endPoint x: 278, endPoint y: 551, distance: 392.6
click at [278, 551] on pre "import { serve } from "inngest/next" ; import { inngest } from "../../../innges…" at bounding box center [634, 593] width 744 height 219
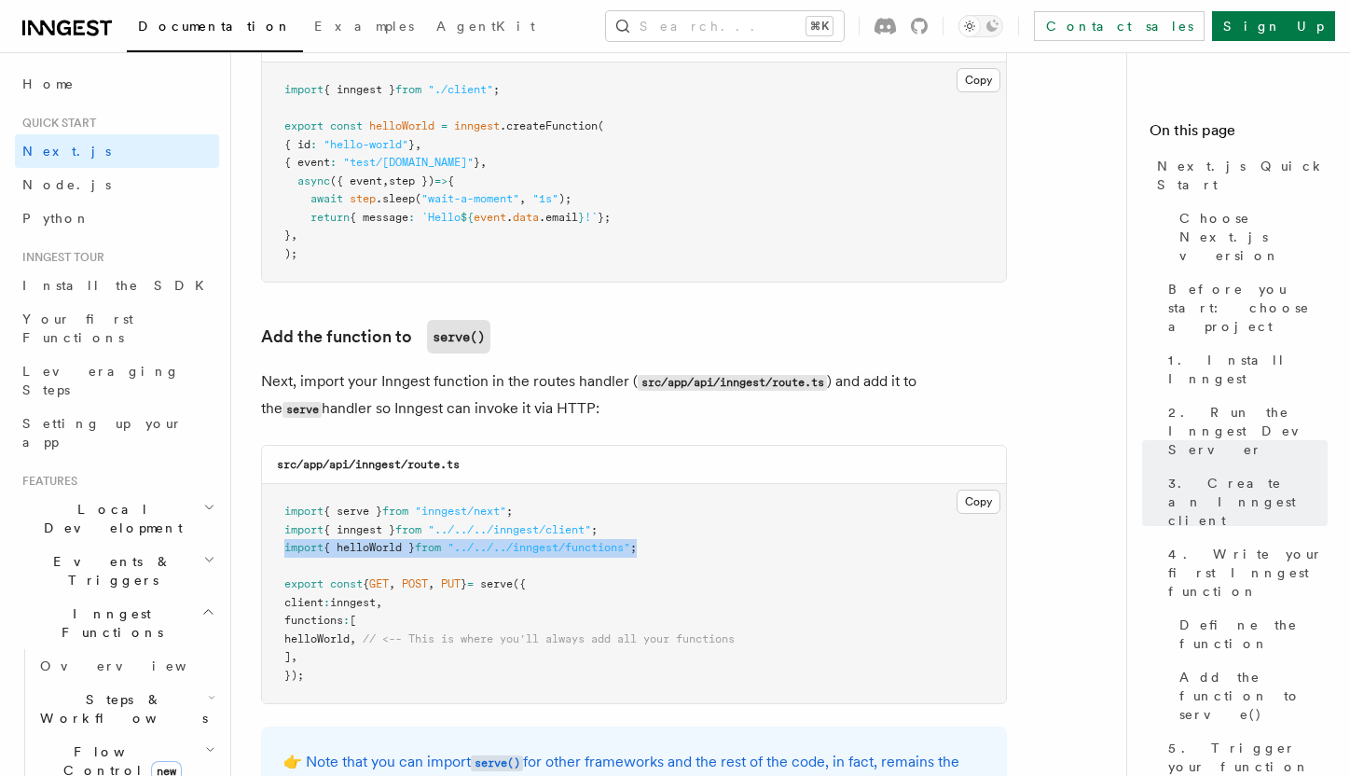
copy span "import { helloWorld } from "../../../inngest/functions" ;"
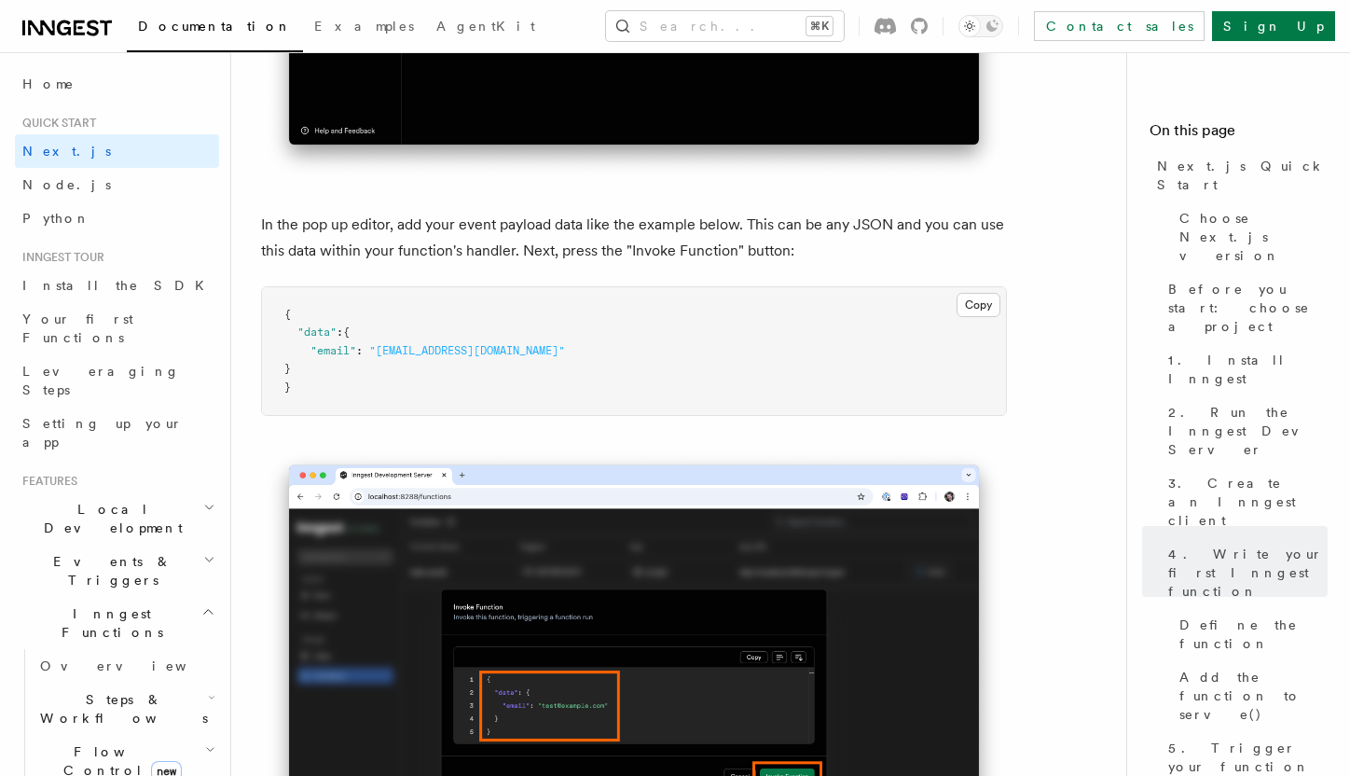
scroll to position [5544, 0]
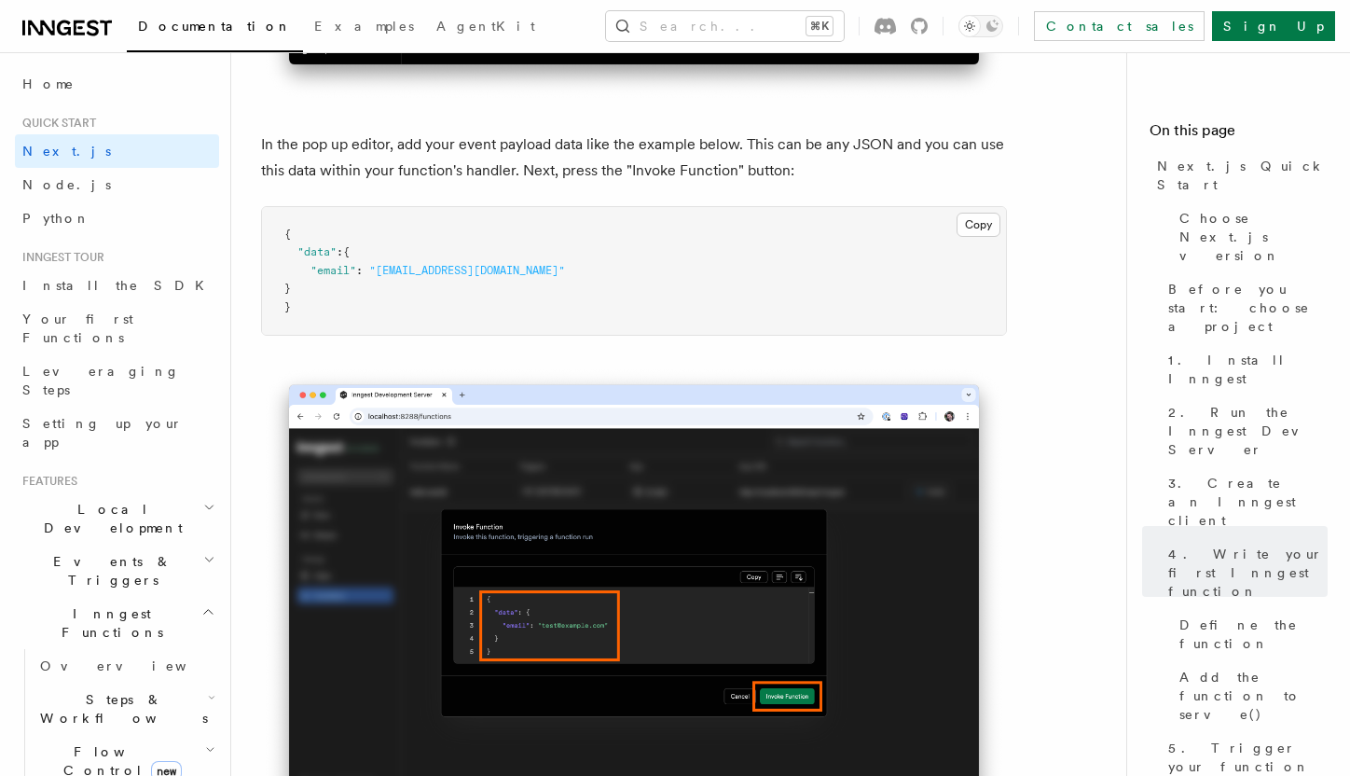
click at [989, 279] on pre "{ "data" : { "email" : "test@example.com" } }" at bounding box center [634, 271] width 744 height 129
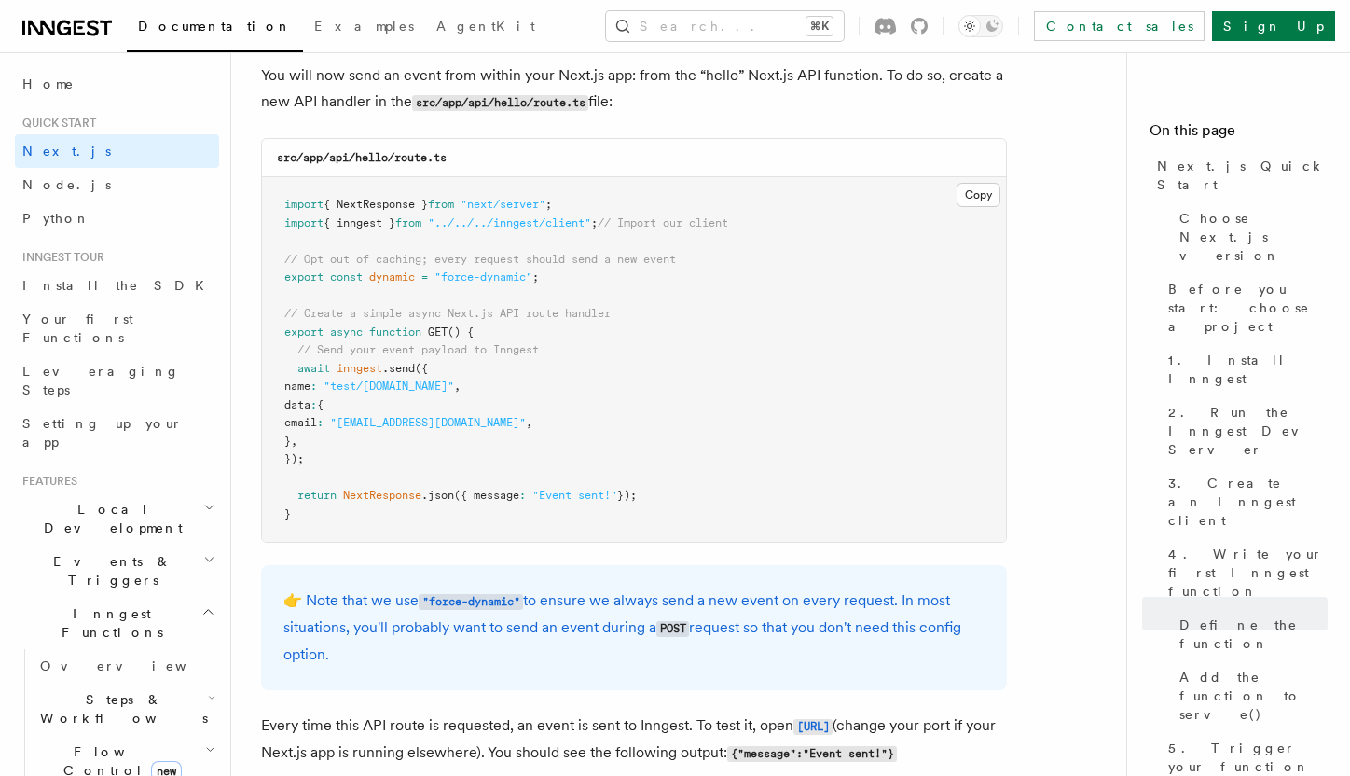
scroll to position [9787, 0]
